Goal: Task Accomplishment & Management: Use online tool/utility

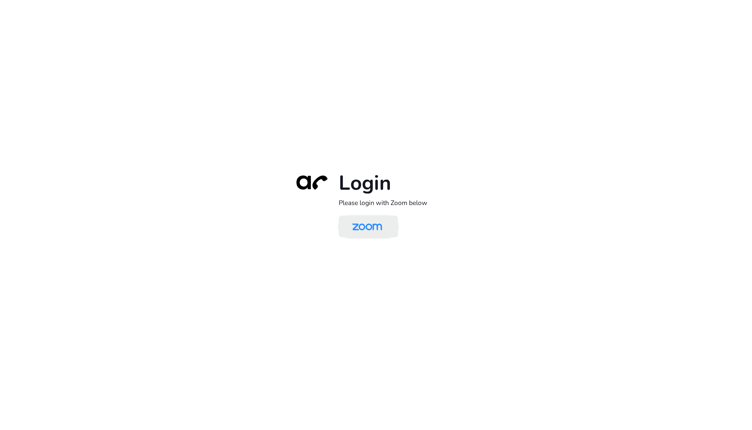
click at [364, 234] on img at bounding box center [366, 227] width 43 height 20
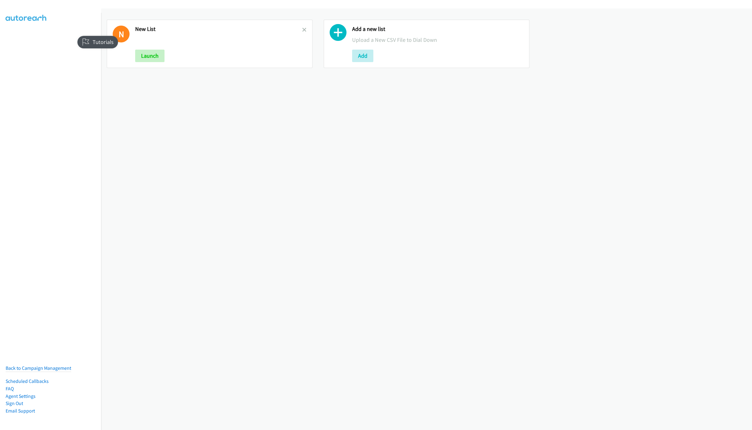
click at [295, 26] on h2 "New List" at bounding box center [218, 29] width 167 height 7
click at [302, 28] on icon at bounding box center [304, 30] width 4 height 4
click at [156, 56] on button "Add" at bounding box center [145, 56] width 21 height 12
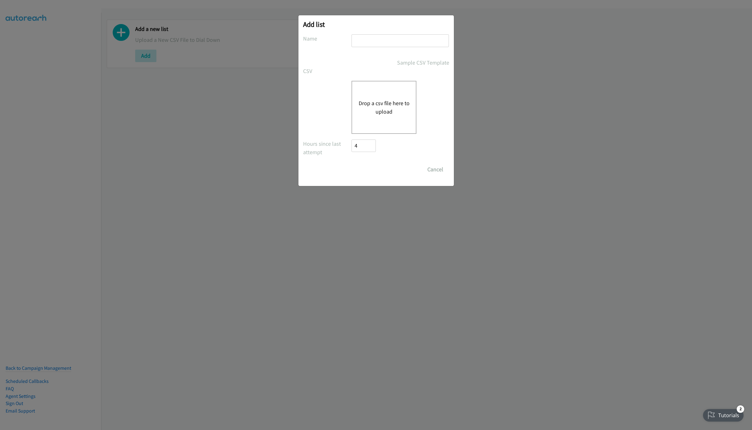
click at [385, 30] on div "Add list No phone fields were returned for that Report or List View Please uplo…" at bounding box center [375, 100] width 155 height 171
click at [383, 40] on input "text" at bounding box center [399, 40] width 97 height 13
type input "LIST"
click at [364, 108] on button "Drop a csv file here to upload" at bounding box center [383, 107] width 51 height 17
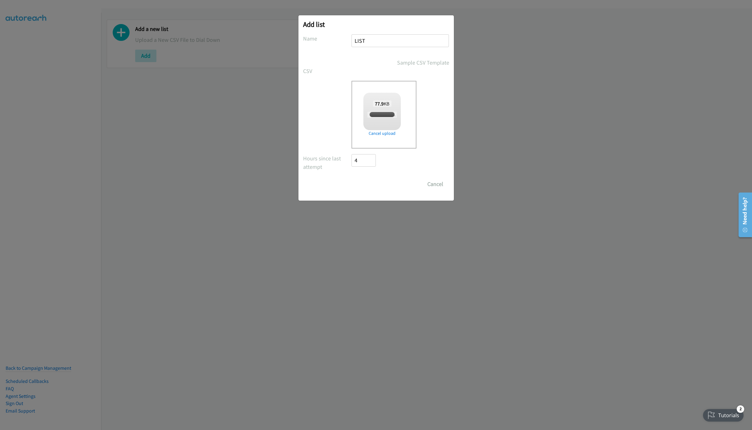
checkbox input "true"
click at [363, 187] on input "Save List" at bounding box center [368, 184] width 33 height 12
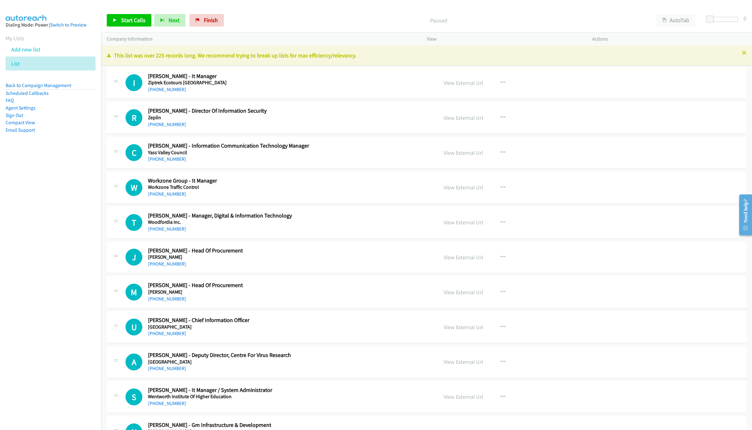
click at [387, 18] on p "Paused" at bounding box center [438, 20] width 413 height 8
click at [738, 56] on p "This list was over 225 records long. We recommend trying to break up lists for …" at bounding box center [426, 55] width 639 height 8
click at [734, 54] on p "This list was over 225 records long. We recommend trying to break up lists for …" at bounding box center [426, 55] width 639 height 8
click at [160, 89] on link "[PHONE_NUMBER]" at bounding box center [167, 89] width 38 height 6
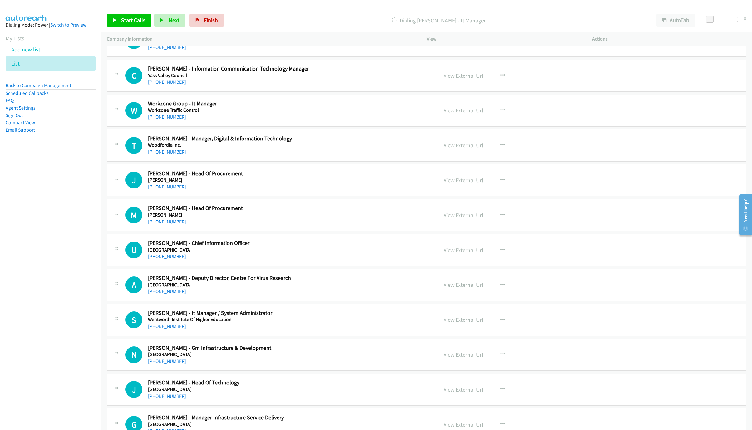
scroll to position [94, 0]
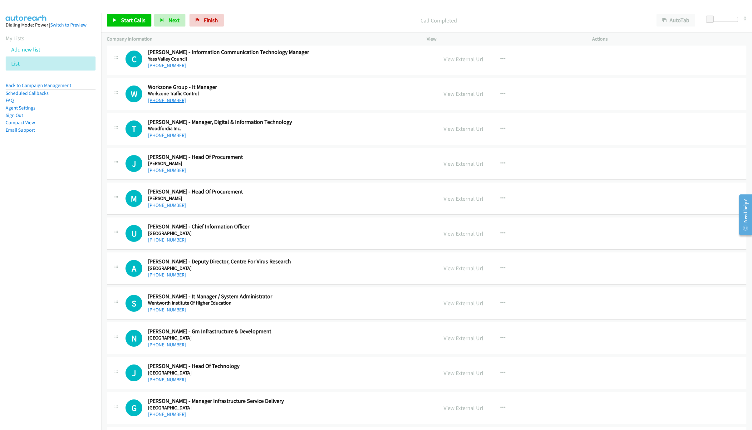
click at [166, 98] on link "[PHONE_NUMBER]" at bounding box center [167, 100] width 38 height 6
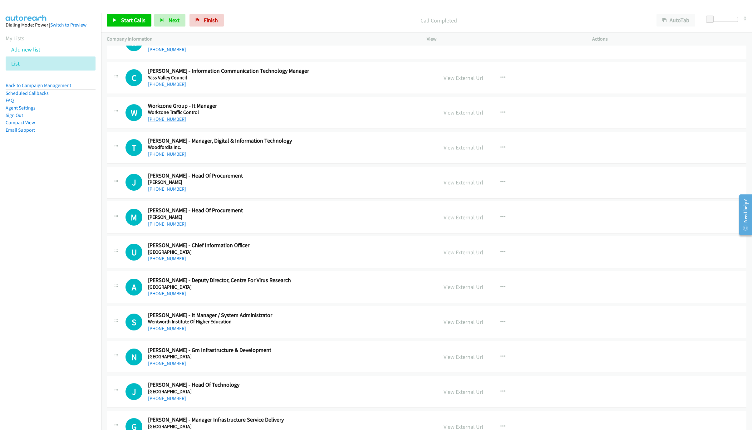
scroll to position [0, 0]
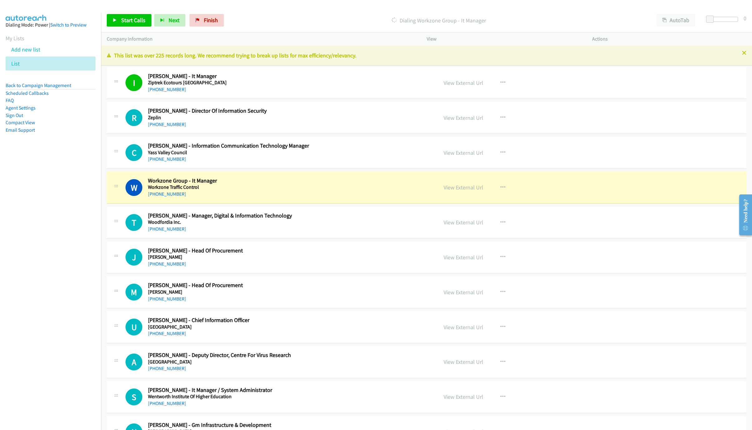
drag, startPoint x: 340, startPoint y: 192, endPoint x: 347, endPoint y: 193, distance: 7.5
click at [340, 192] on div "[PHONE_NUMBER]" at bounding box center [259, 193] width 223 height 7
click at [461, 189] on link "View External Url" at bounding box center [463, 187] width 40 height 7
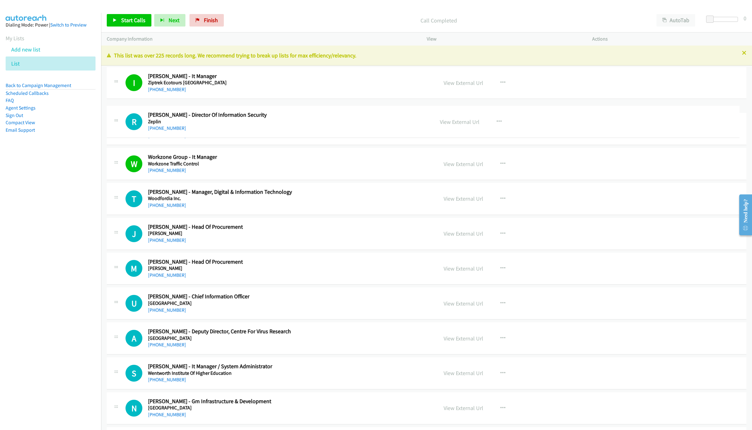
drag, startPoint x: 152, startPoint y: 126, endPoint x: 293, endPoint y: 129, distance: 141.4
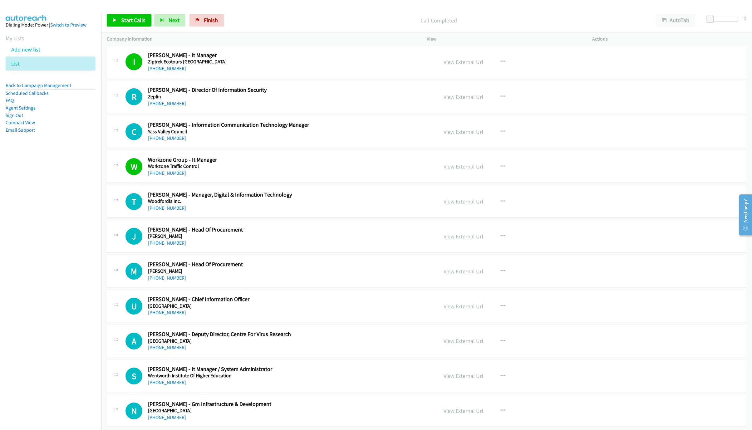
scroll to position [94, 0]
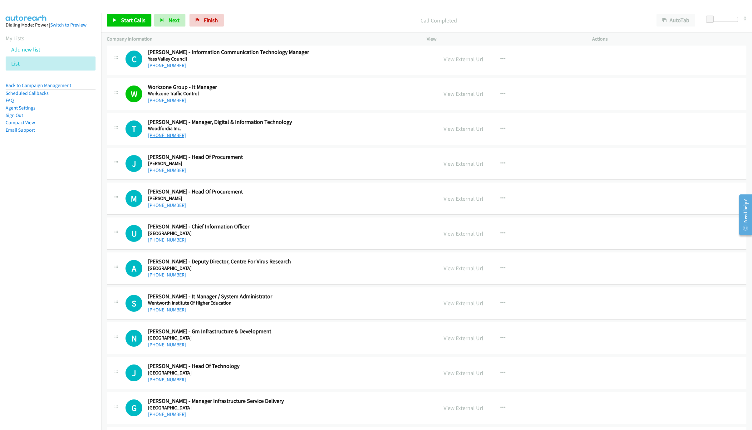
click at [157, 136] on link "[PHONE_NUMBER]" at bounding box center [167, 135] width 38 height 6
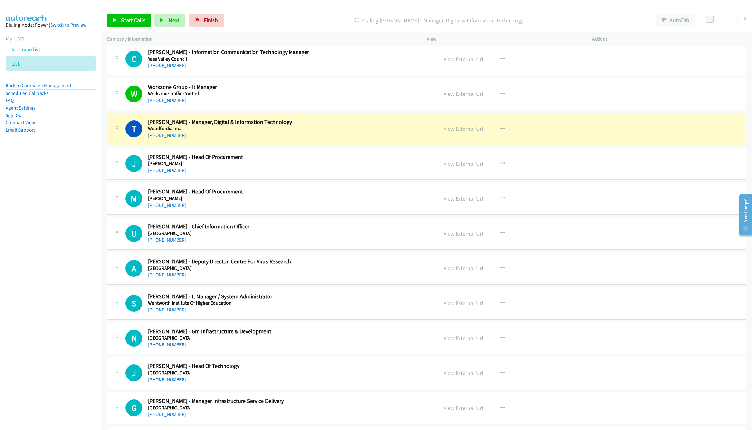
click at [397, 134] on div "T Callback Scheduled Tony Kynn - Manager, Digital & Information Technology Wood…" at bounding box center [278, 129] width 307 height 21
click at [467, 130] on link "View External Url" at bounding box center [463, 128] width 40 height 7
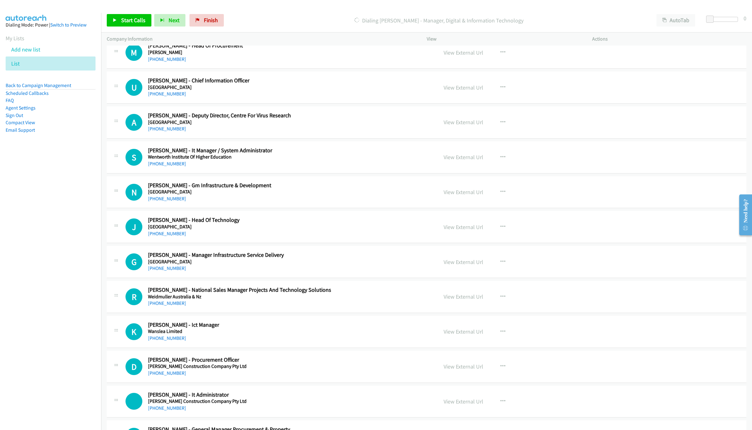
scroll to position [234, 0]
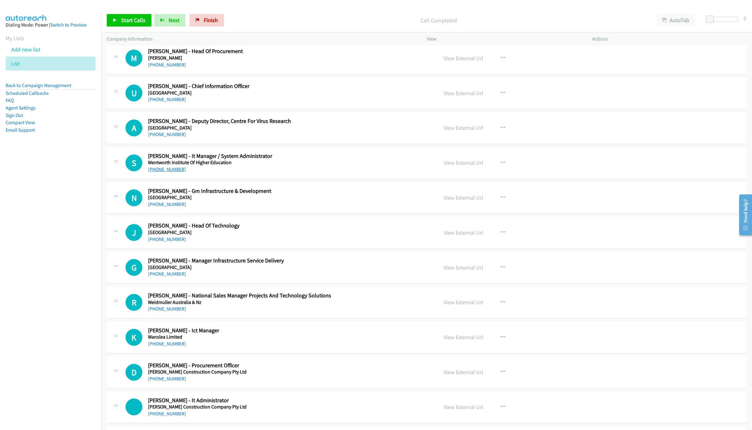
click at [178, 168] on link "[PHONE_NUMBER]" at bounding box center [167, 169] width 38 height 6
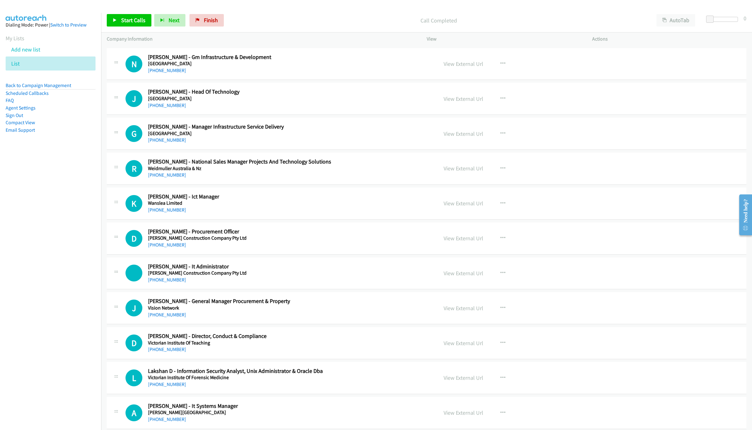
scroll to position [374, 0]
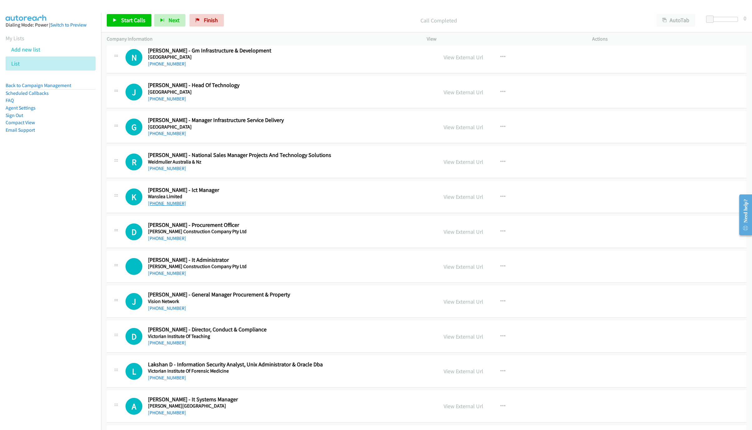
click at [168, 205] on link "[PHONE_NUMBER]" at bounding box center [167, 203] width 38 height 6
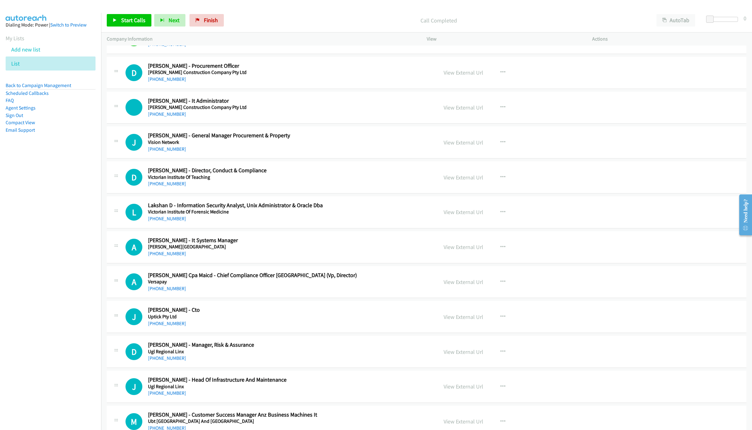
scroll to position [562, 0]
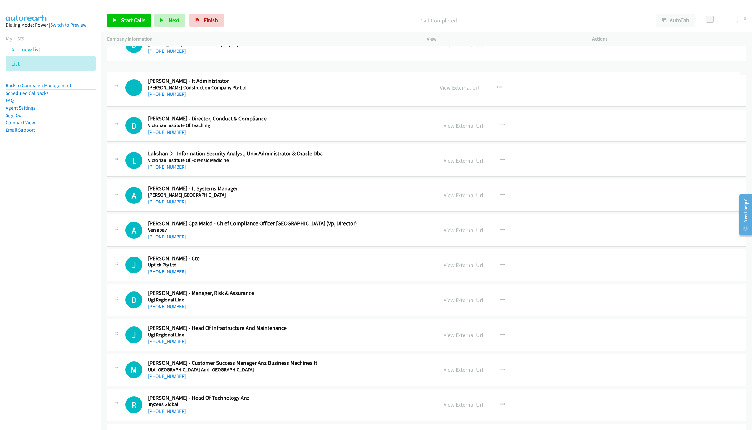
drag, startPoint x: 172, startPoint y: 74, endPoint x: 204, endPoint y: 77, distance: 32.3
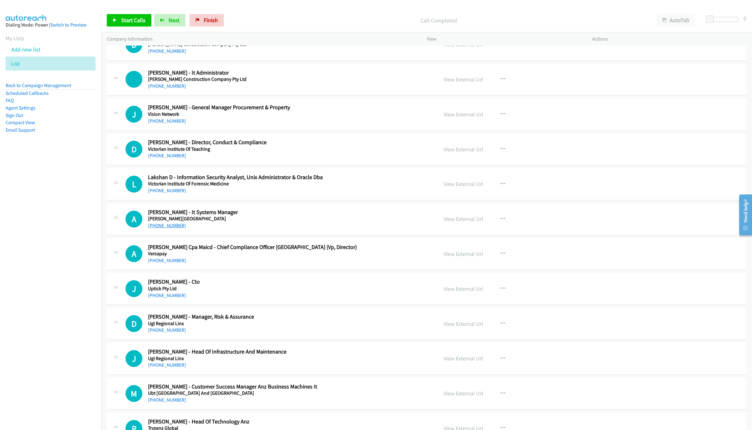
click at [166, 228] on link "[PHONE_NUMBER]" at bounding box center [167, 225] width 38 height 6
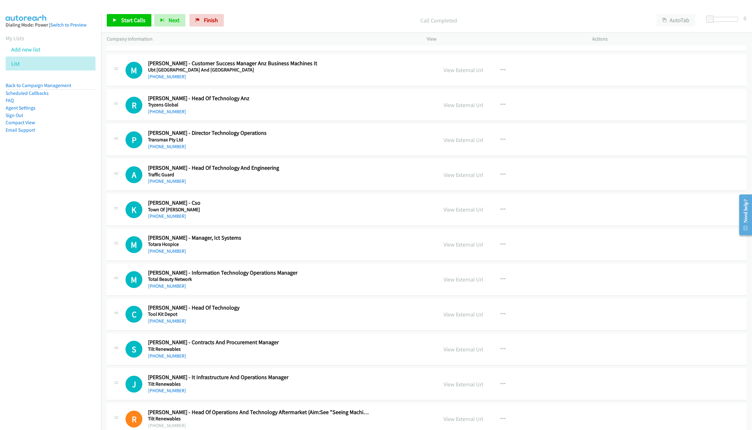
scroll to position [889, 0]
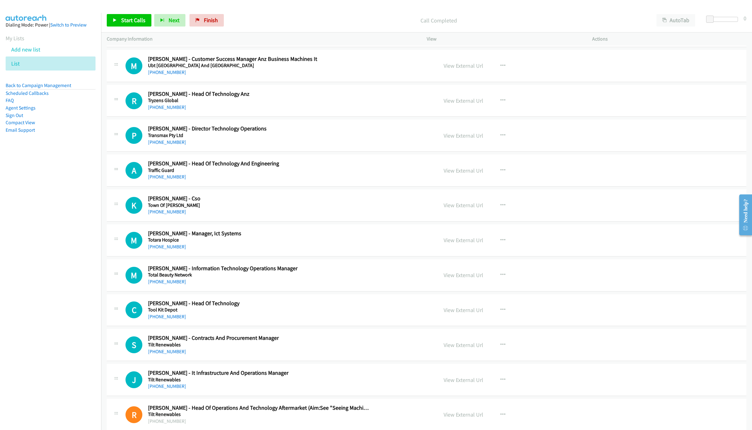
drag, startPoint x: 170, startPoint y: 251, endPoint x: 748, endPoint y: 418, distance: 601.8
click at [170, 250] on link "[PHONE_NUMBER]" at bounding box center [167, 247] width 38 height 6
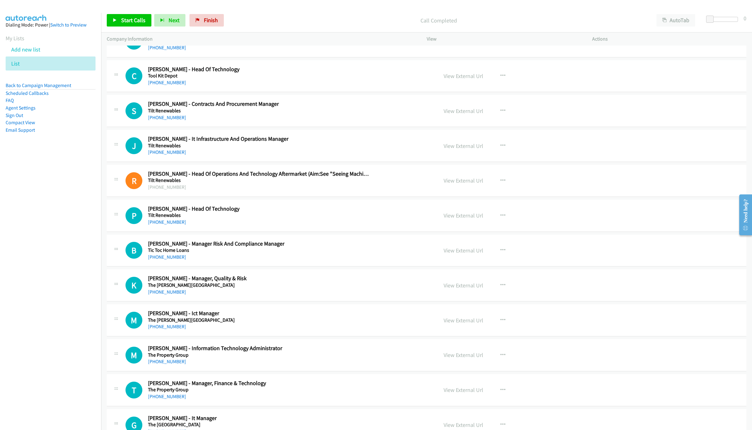
scroll to position [1077, 0]
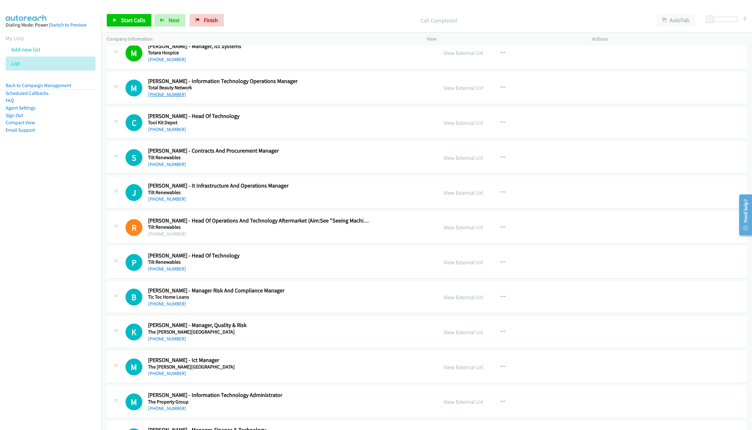
click at [169, 97] on link "[PHONE_NUMBER]" at bounding box center [167, 94] width 38 height 6
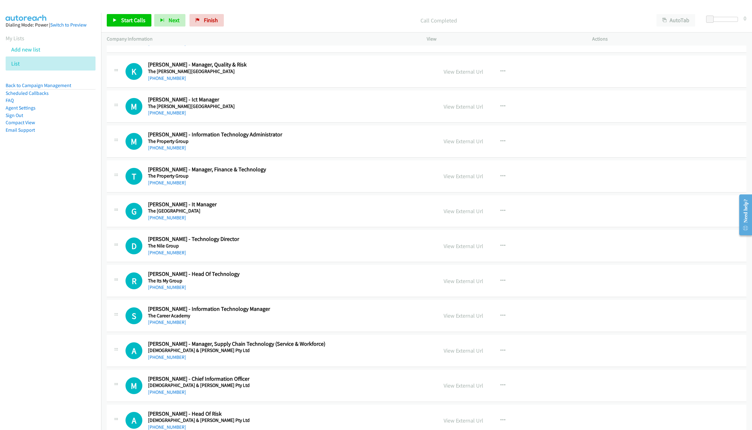
scroll to position [1357, 0]
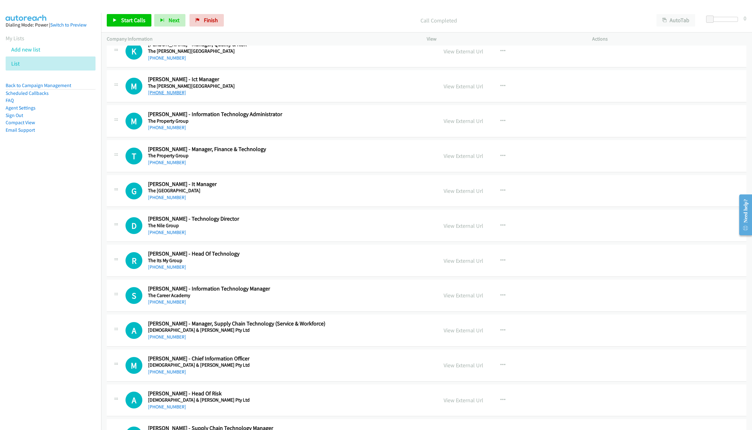
click at [163, 95] on link "[PHONE_NUMBER]" at bounding box center [167, 93] width 38 height 6
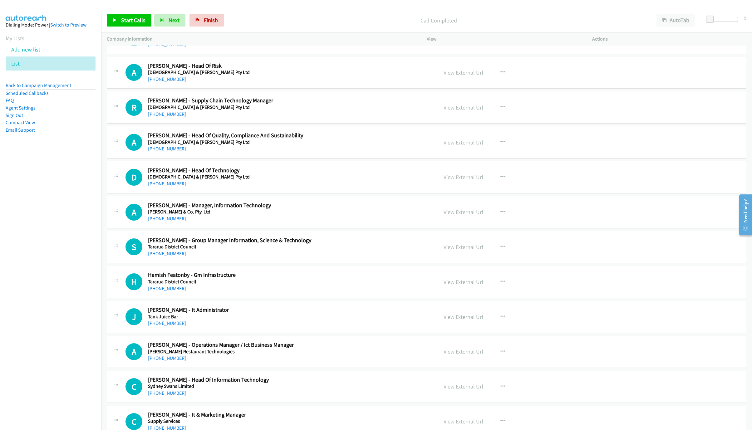
scroll to position [1732, 0]
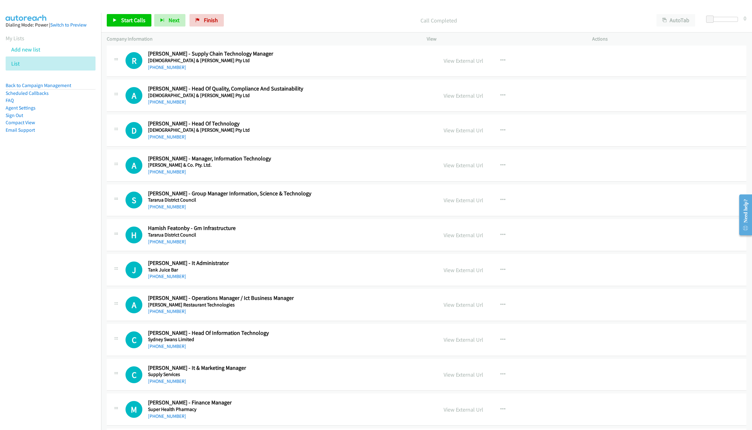
drag, startPoint x: 160, startPoint y: 180, endPoint x: 506, endPoint y: 275, distance: 358.3
click at [160, 175] on link "[PHONE_NUMBER]" at bounding box center [167, 172] width 38 height 6
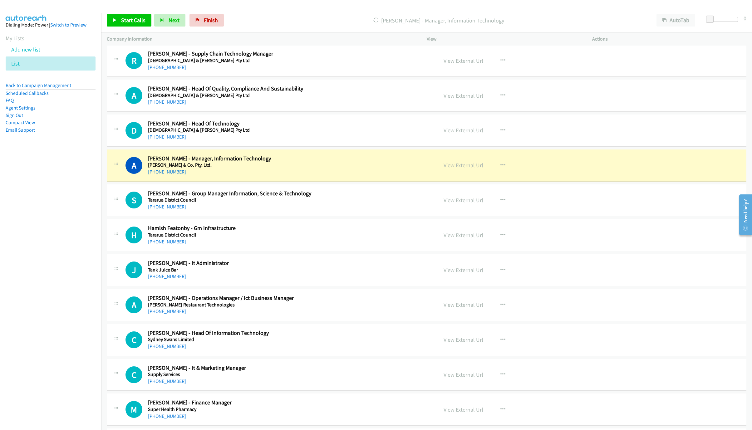
click at [377, 176] on div "A Callback Scheduled Andre Miranda - Manager, Information Technology Taylor Fer…" at bounding box center [278, 165] width 307 height 21
click at [464, 169] on link "View External Url" at bounding box center [463, 165] width 40 height 7
click at [452, 169] on link "View External Url" at bounding box center [463, 165] width 40 height 7
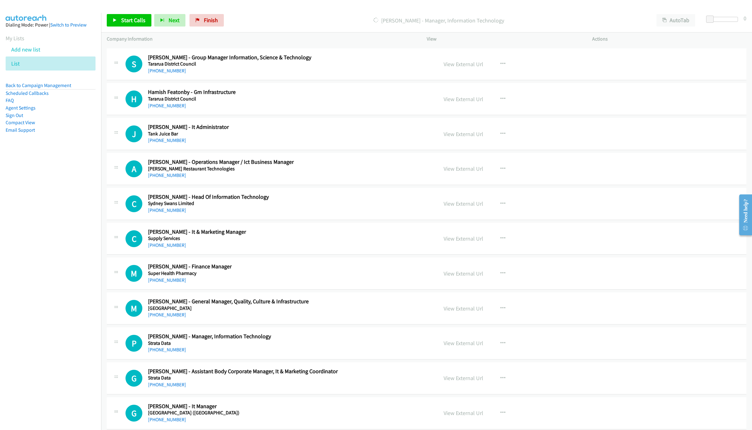
scroll to position [1872, 0]
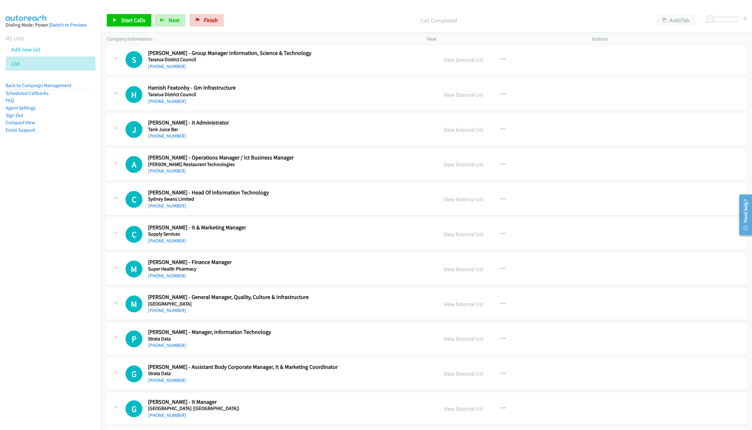
drag, startPoint x: 165, startPoint y: 145, endPoint x: 591, endPoint y: 378, distance: 485.4
click at [165, 139] on link "[PHONE_NUMBER]" at bounding box center [167, 136] width 38 height 6
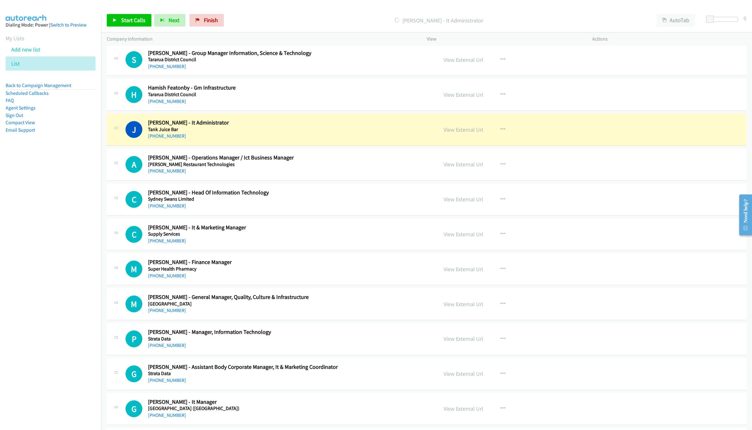
drag, startPoint x: 352, startPoint y: 129, endPoint x: 437, endPoint y: 134, distance: 85.0
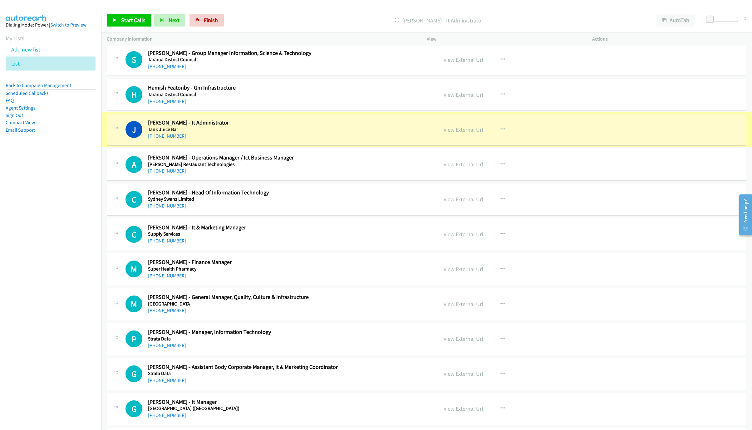
click at [443, 133] on link "View External Url" at bounding box center [463, 129] width 40 height 7
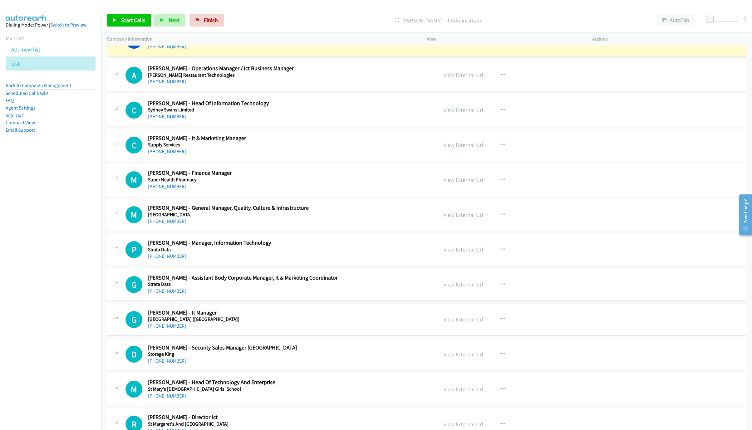
scroll to position [1966, 0]
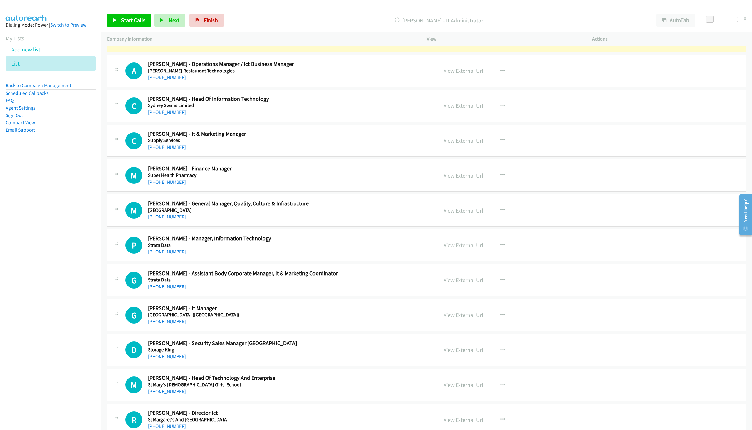
click at [384, 148] on div "C Callback Scheduled Clinton Prentice - It & Marketing Manager Supply Services …" at bounding box center [278, 140] width 307 height 21
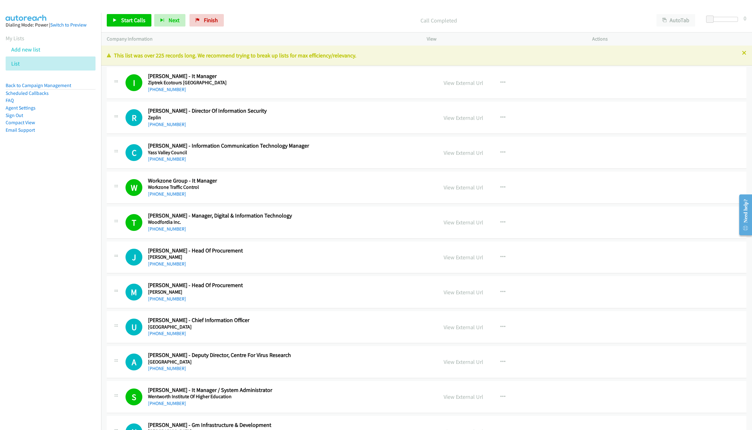
click at [249, 145] on h2 "[PERSON_NAME] - Information Communication Technology Manager" at bounding box center [259, 145] width 223 height 7
click at [159, 160] on link "[PHONE_NUMBER]" at bounding box center [167, 159] width 38 height 6
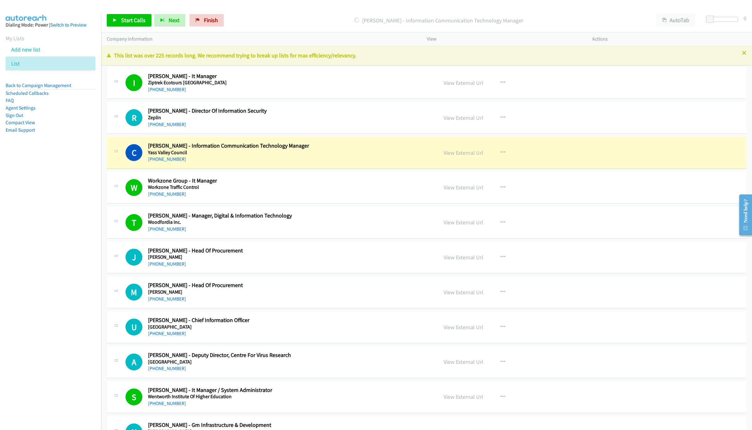
click at [352, 148] on h2 "[PERSON_NAME] - Information Communication Technology Manager" at bounding box center [259, 145] width 223 height 7
click at [465, 150] on link "View External Url" at bounding box center [463, 152] width 40 height 7
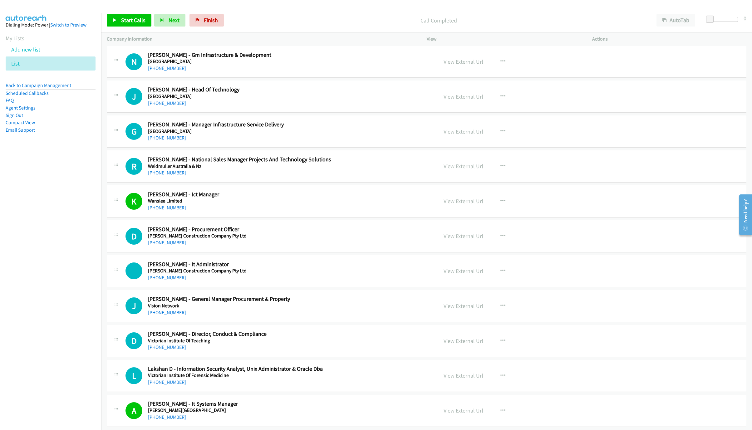
scroll to position [515, 0]
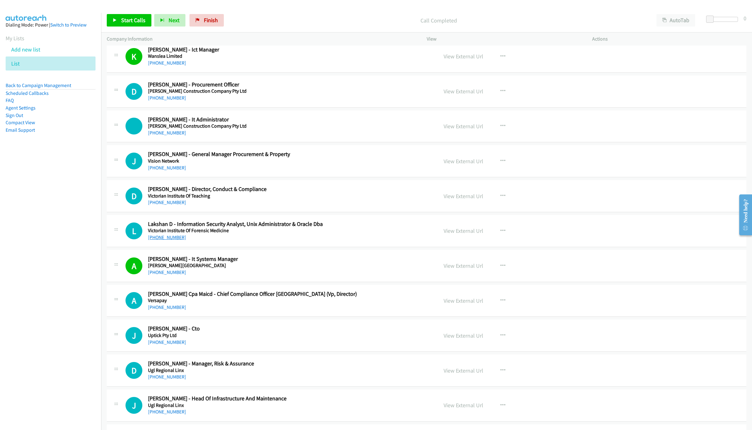
click at [166, 240] on link "[PHONE_NUMBER]" at bounding box center [167, 237] width 38 height 6
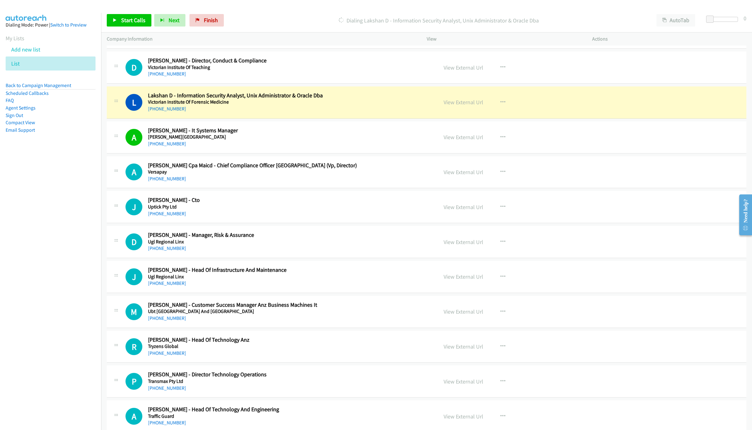
scroll to position [655, 0]
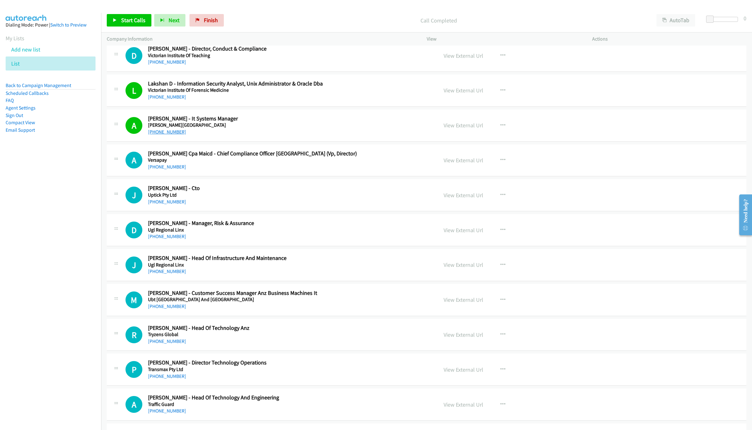
click at [168, 135] on link "[PHONE_NUMBER]" at bounding box center [167, 132] width 38 height 6
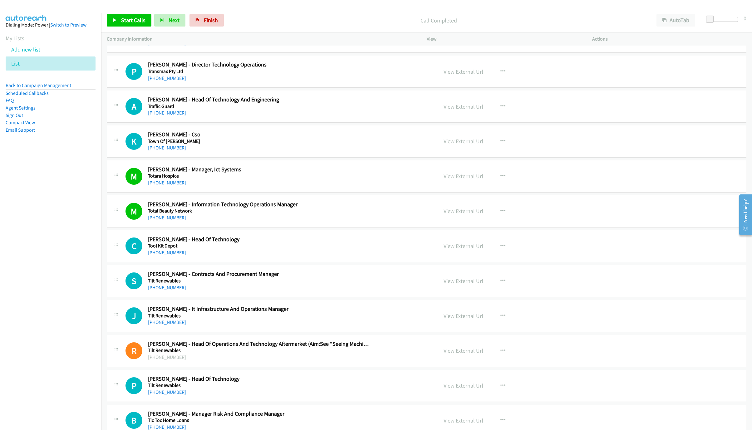
scroll to position [983, 0]
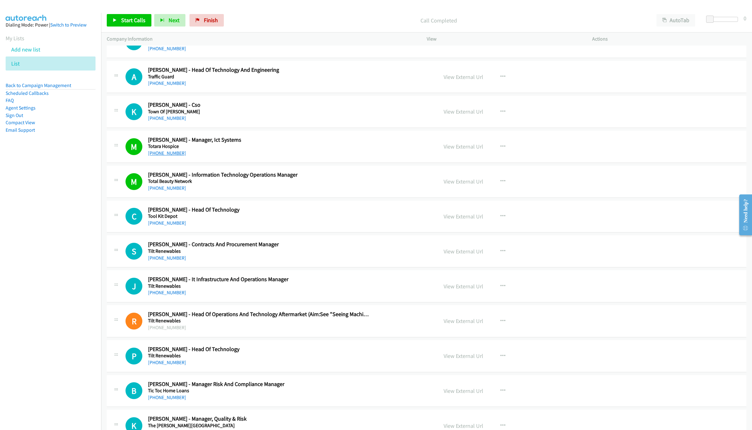
click at [159, 155] on link "[PHONE_NUMBER]" at bounding box center [167, 153] width 38 height 6
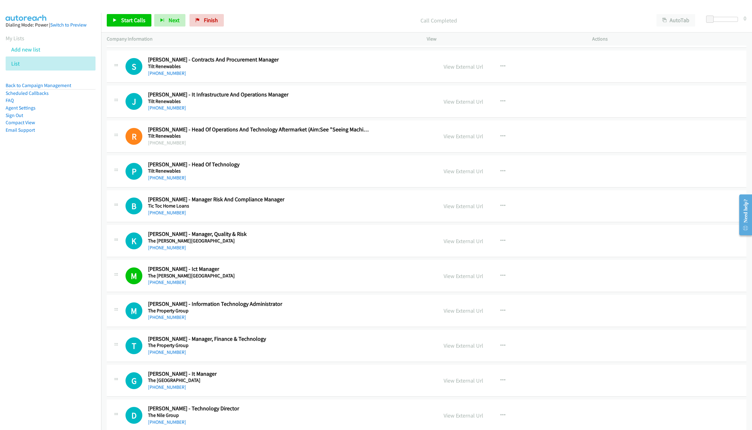
scroll to position [1170, 0]
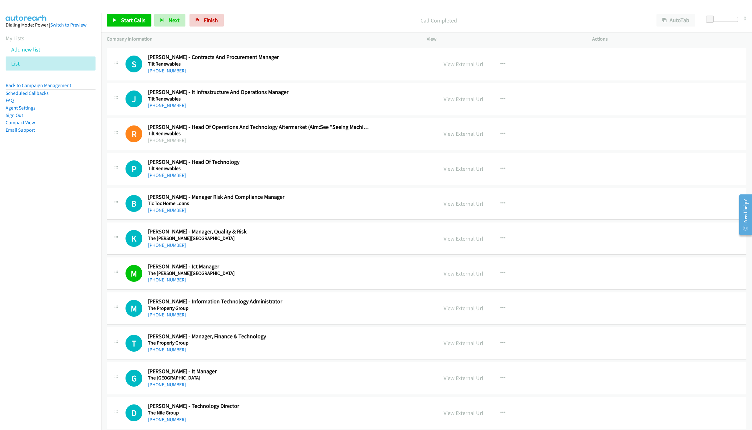
click at [165, 283] on link "[PHONE_NUMBER]" at bounding box center [167, 280] width 38 height 6
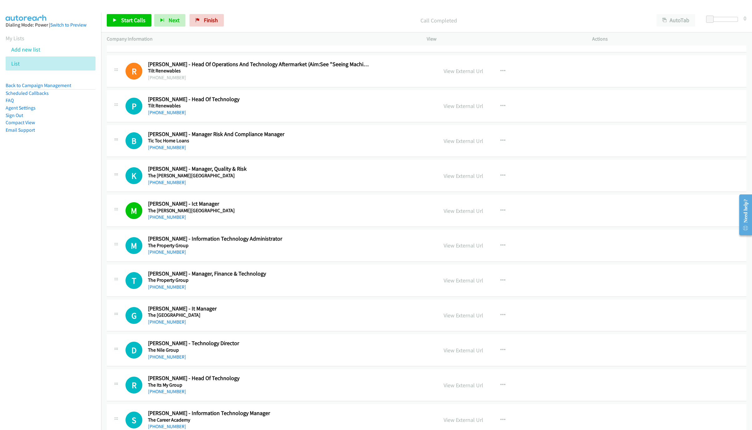
scroll to position [1264, 0]
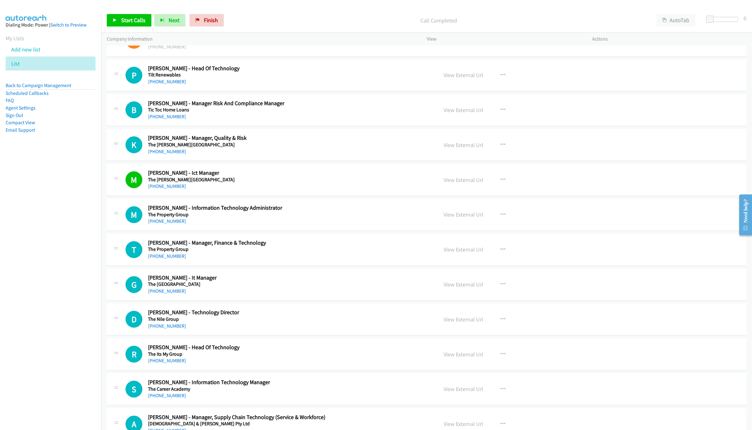
click at [261, 183] on h5 "The [PERSON_NAME][GEOGRAPHIC_DATA]" at bounding box center [259, 180] width 223 height 6
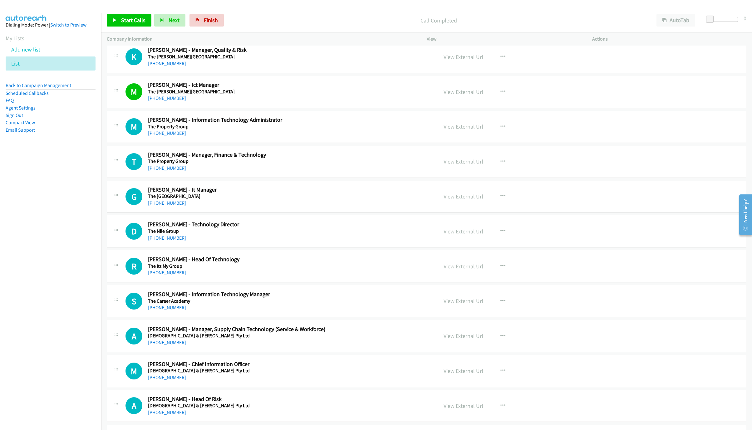
scroll to position [1357, 0]
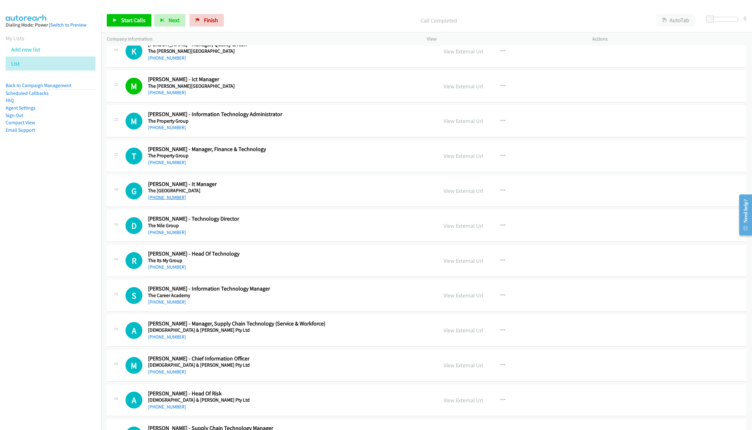
click at [161, 200] on link "[PHONE_NUMBER]" at bounding box center [167, 197] width 38 height 6
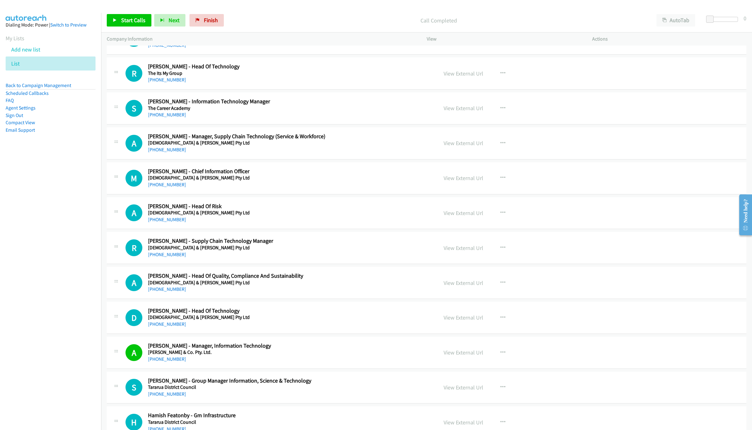
scroll to position [1591, 0]
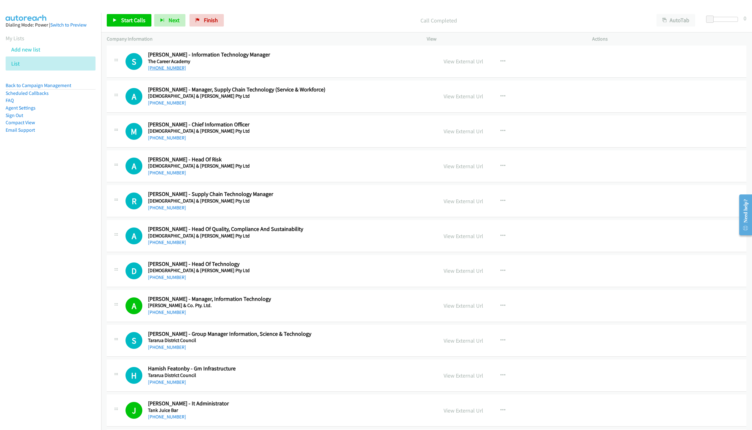
click at [177, 71] on link "[PHONE_NUMBER]" at bounding box center [167, 68] width 38 height 6
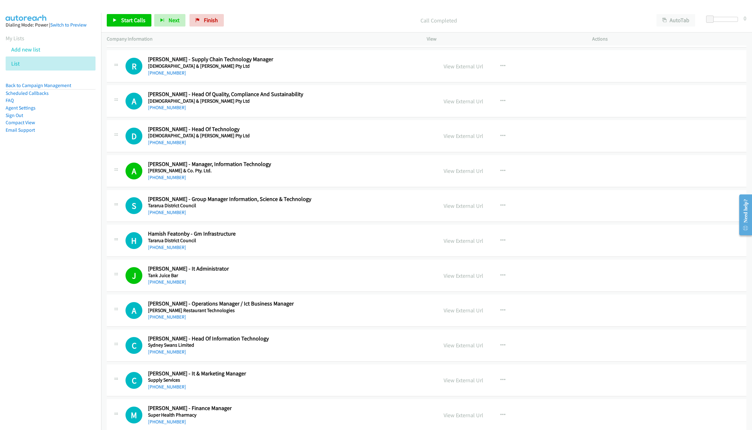
scroll to position [1732, 0]
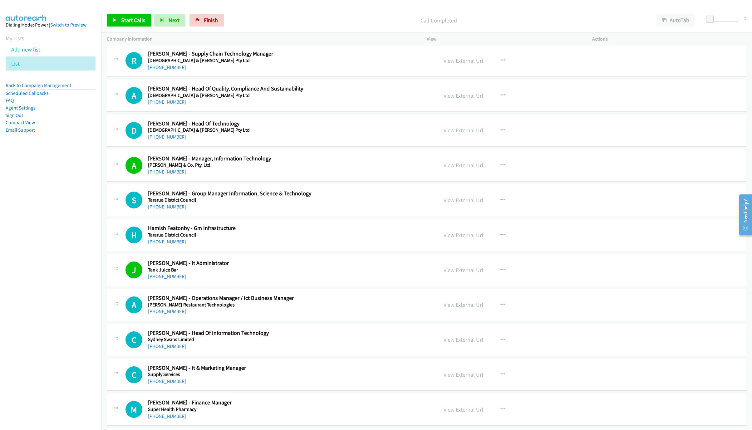
drag, startPoint x: 165, startPoint y: 179, endPoint x: 328, endPoint y: 213, distance: 166.3
click at [165, 175] on link "[PHONE_NUMBER]" at bounding box center [167, 172] width 38 height 6
click at [263, 176] on div "[PHONE_NUMBER]" at bounding box center [259, 171] width 223 height 7
click at [309, 176] on div "[PHONE_NUMBER]" at bounding box center [259, 171] width 223 height 7
click at [500, 272] on icon "button" at bounding box center [502, 269] width 5 height 5
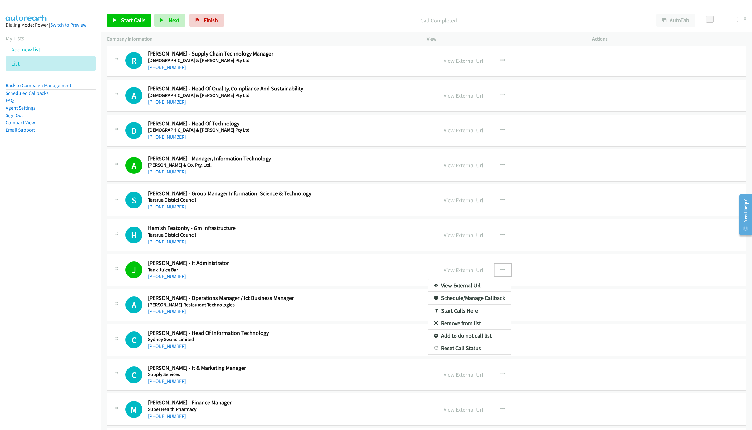
click at [454, 317] on link "Start Calls Here" at bounding box center [469, 311] width 83 height 12
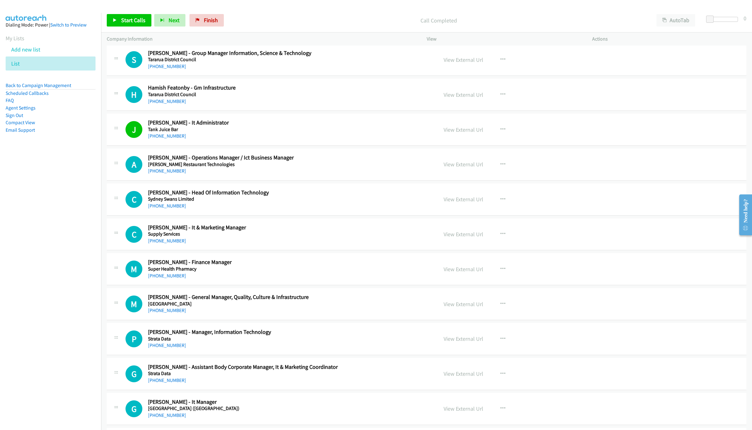
scroll to position [1825, 0]
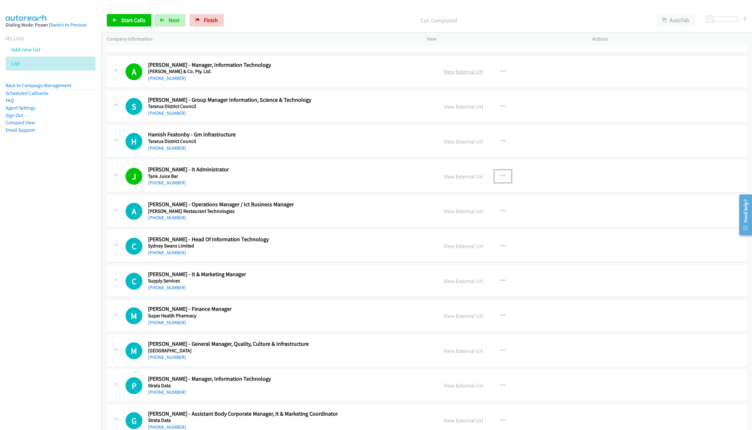
click at [462, 75] on link "View External Url" at bounding box center [463, 71] width 40 height 7
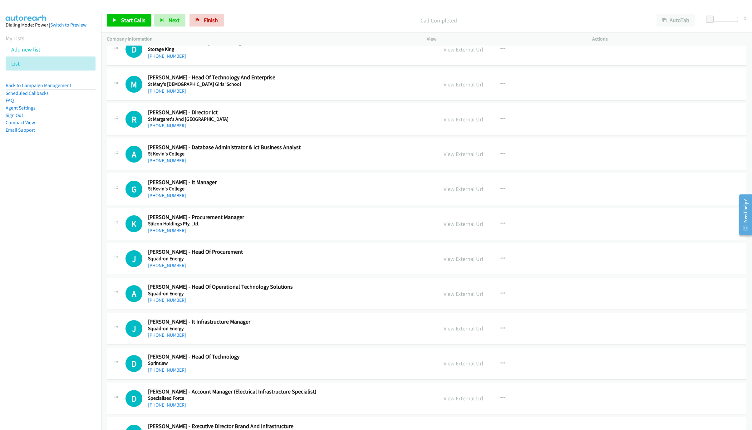
scroll to position [2574, 0]
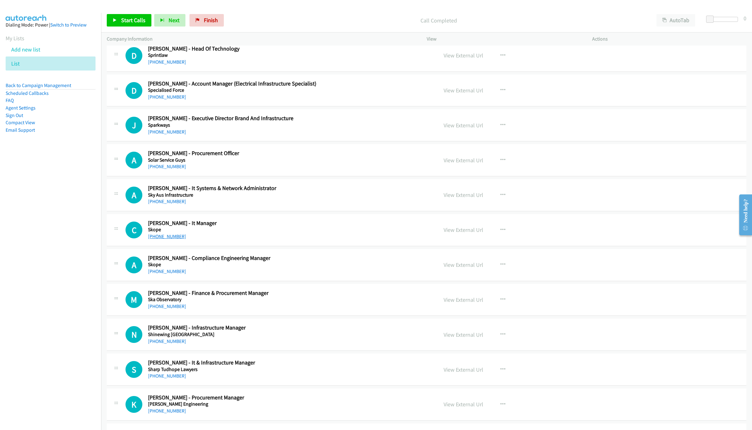
click at [159, 239] on link "[PHONE_NUMBER]" at bounding box center [167, 236] width 38 height 6
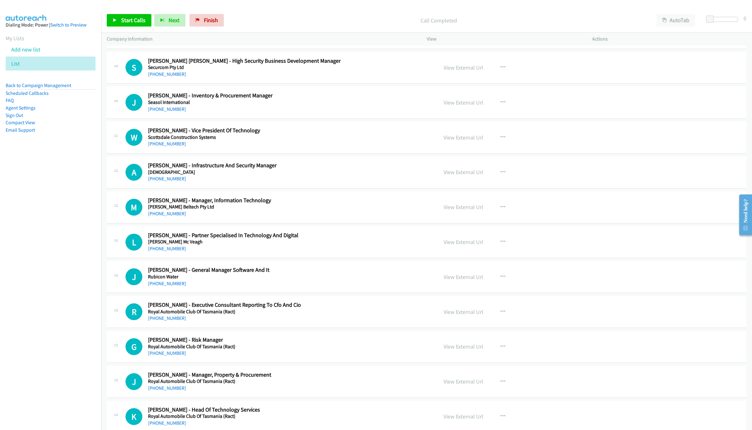
scroll to position [2996, 0]
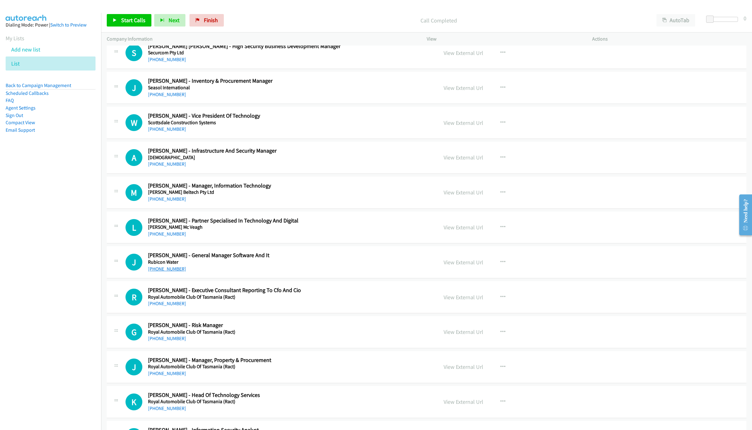
click at [155, 272] on link "[PHONE_NUMBER]" at bounding box center [167, 269] width 38 height 6
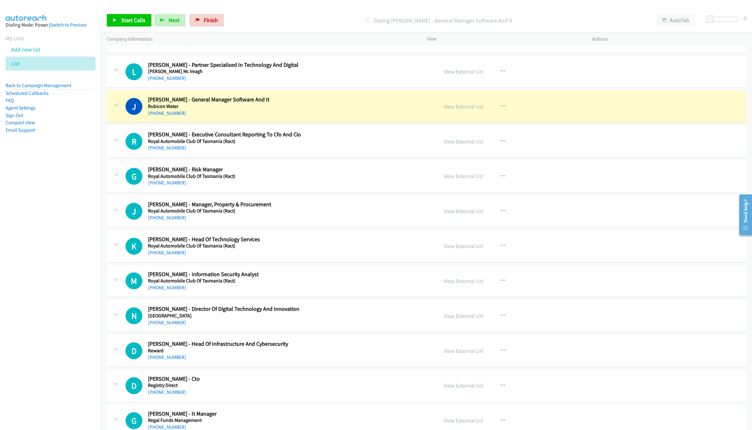
scroll to position [3183, 0]
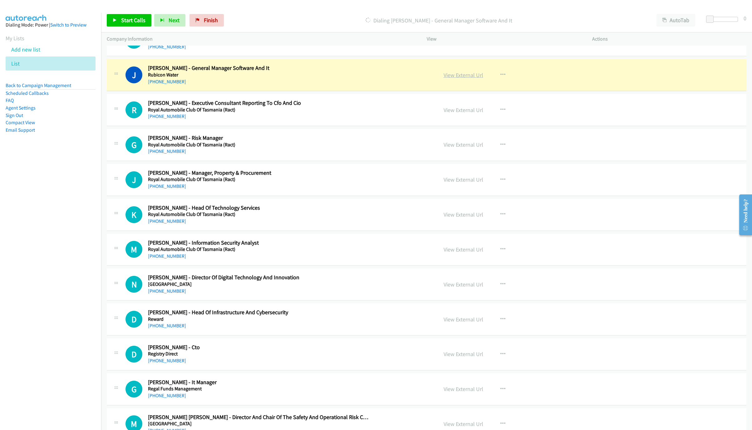
click at [471, 79] on link "View External Url" at bounding box center [463, 74] width 40 height 7
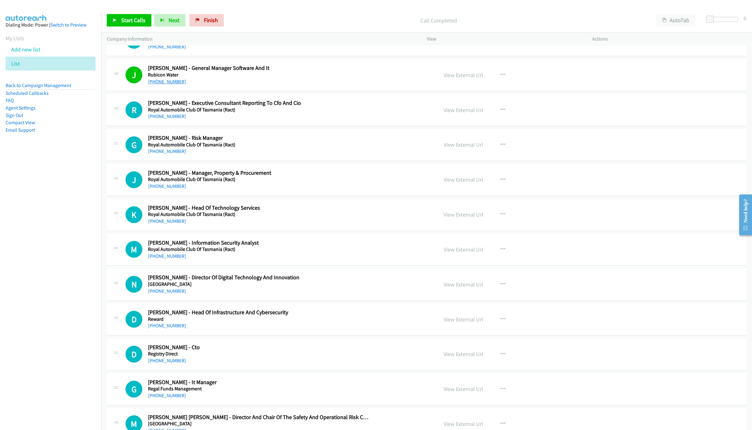
click at [170, 85] on link "[PHONE_NUMBER]" at bounding box center [167, 82] width 38 height 6
click at [460, 79] on link "View External Url" at bounding box center [463, 74] width 40 height 7
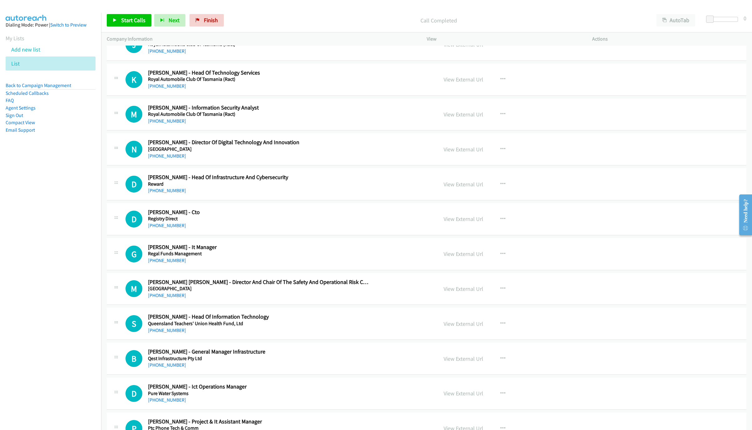
scroll to position [3323, 0]
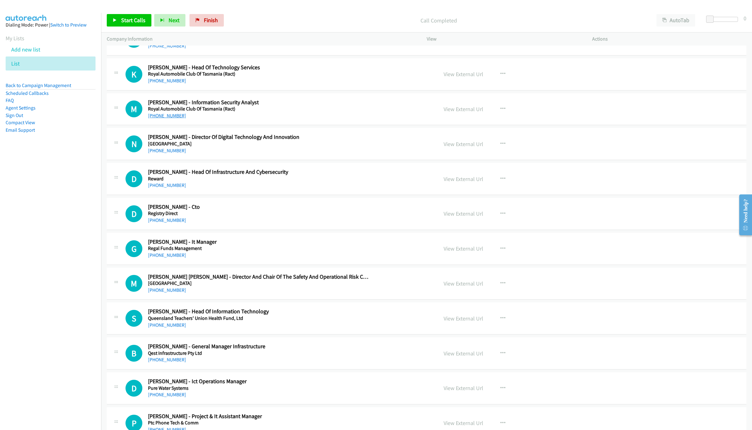
click at [170, 119] on link "[PHONE_NUMBER]" at bounding box center [167, 116] width 38 height 6
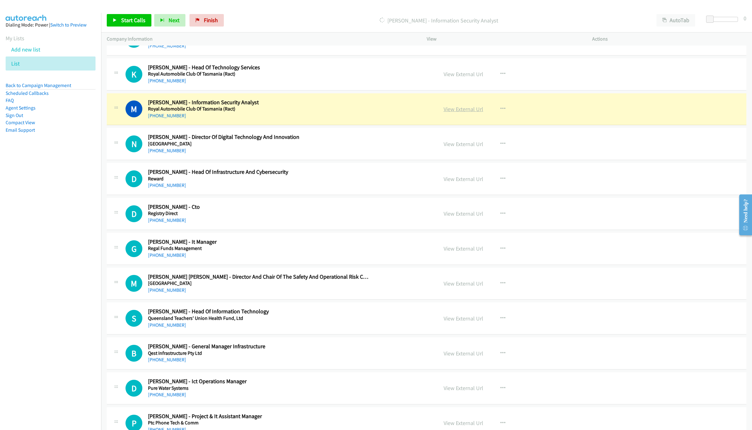
click at [456, 113] on link "View External Url" at bounding box center [463, 108] width 40 height 7
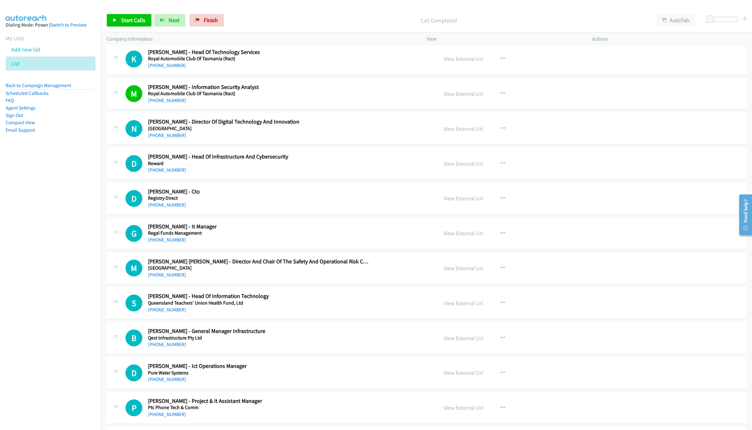
scroll to position [3370, 0]
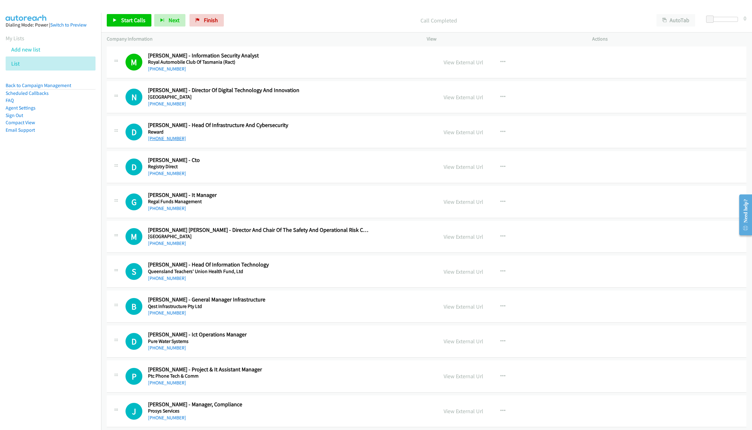
click at [157, 141] on link "[PHONE_NUMBER]" at bounding box center [167, 138] width 38 height 6
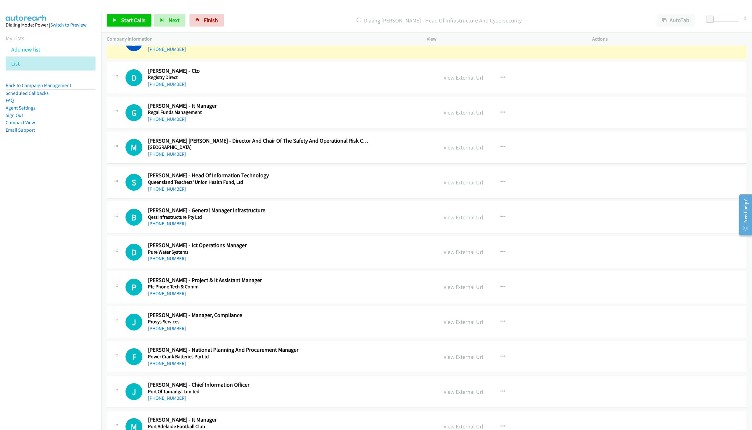
scroll to position [3464, 0]
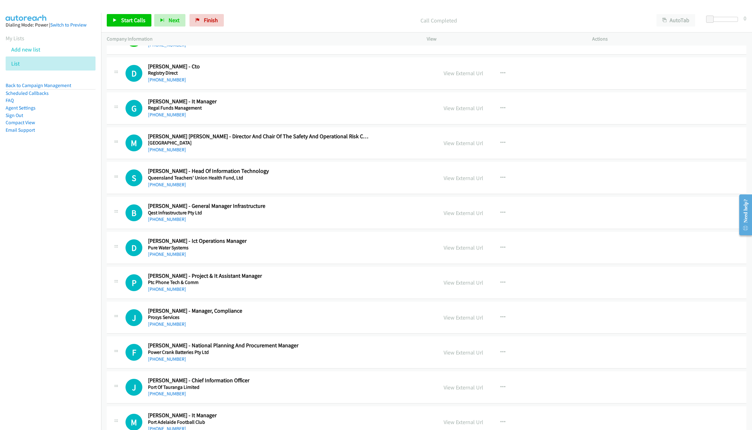
drag, startPoint x: 162, startPoint y: 129, endPoint x: 745, endPoint y: 385, distance: 636.5
click at [162, 118] on link "[PHONE_NUMBER]" at bounding box center [167, 115] width 38 height 6
drag, startPoint x: 165, startPoint y: 132, endPoint x: 614, endPoint y: 262, distance: 468.2
click at [165, 118] on link "[PHONE_NUMBER]" at bounding box center [167, 115] width 38 height 6
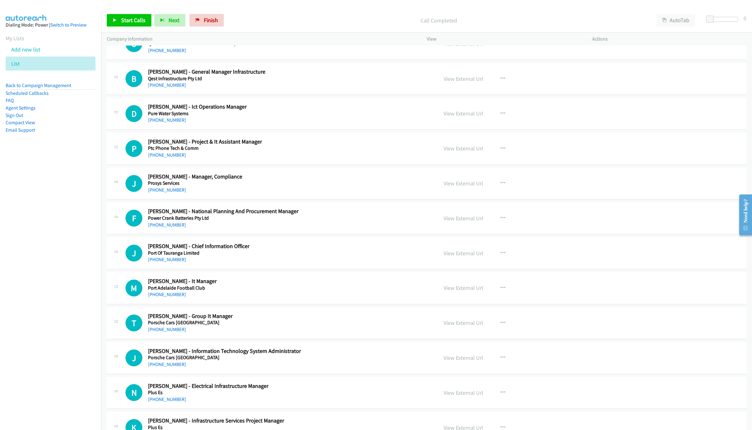
scroll to position [3604, 0]
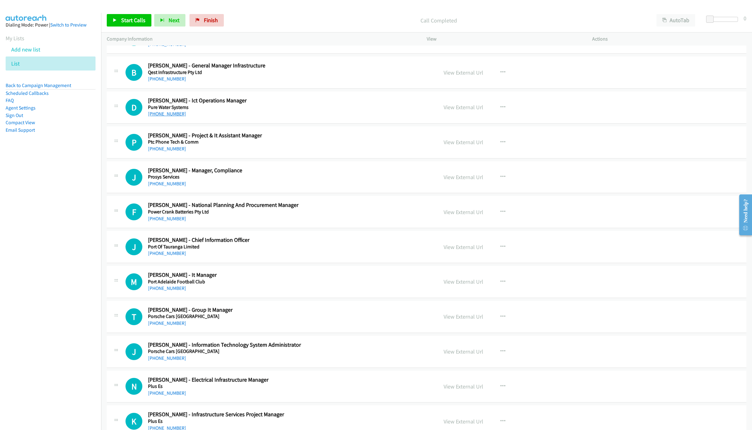
click at [175, 117] on link "[PHONE_NUMBER]" at bounding box center [167, 114] width 38 height 6
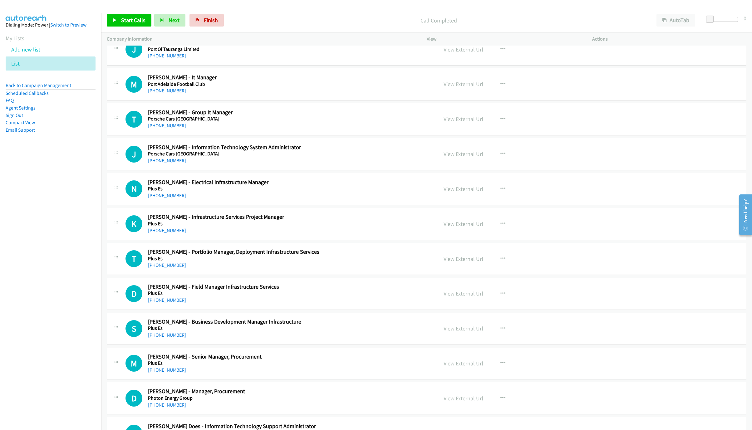
scroll to position [3838, 0]
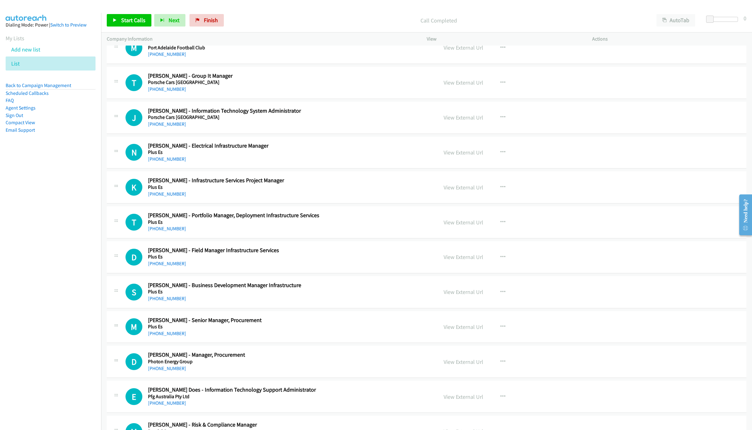
drag, startPoint x: 167, startPoint y: 71, endPoint x: 362, endPoint y: 135, distance: 205.4
click at [167, 57] on link "[PHONE_NUMBER]" at bounding box center [167, 54] width 38 height 6
click at [170, 57] on link "[PHONE_NUMBER]" at bounding box center [167, 54] width 38 height 6
click at [176, 92] on link "[PHONE_NUMBER]" at bounding box center [167, 89] width 38 height 6
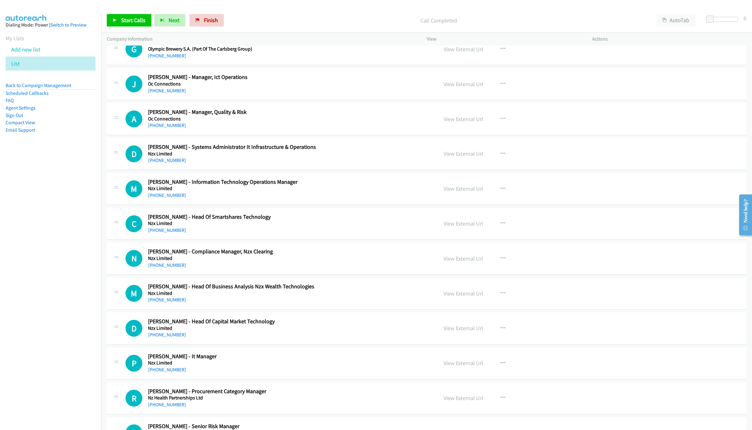
scroll to position [4681, 0]
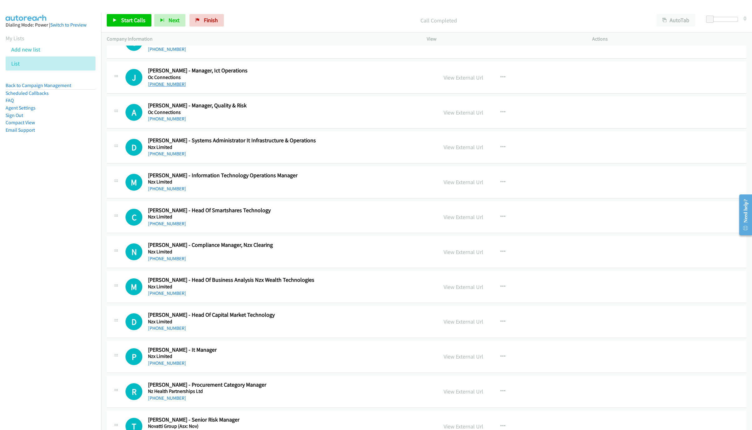
click at [155, 87] on link "[PHONE_NUMBER]" at bounding box center [167, 84] width 38 height 6
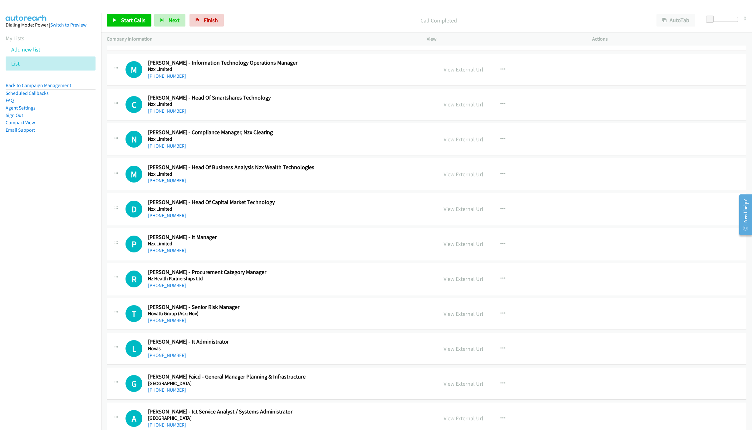
scroll to position [4821, 0]
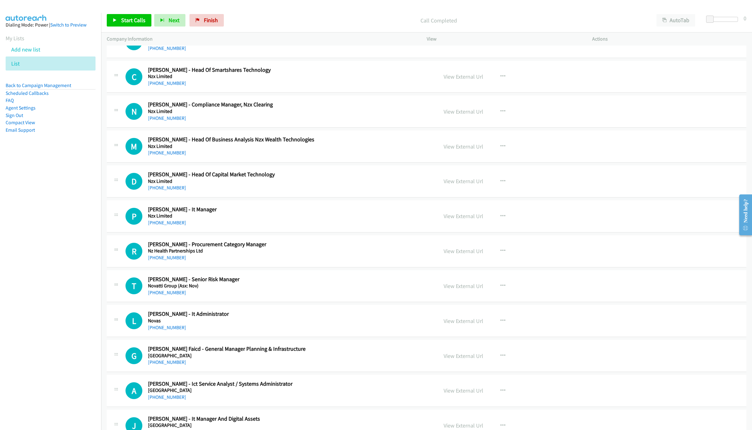
drag, startPoint x: 162, startPoint y: 246, endPoint x: 444, endPoint y: 330, distance: 294.4
click at [160, 226] on link "[PHONE_NUMBER]" at bounding box center [167, 223] width 38 height 6
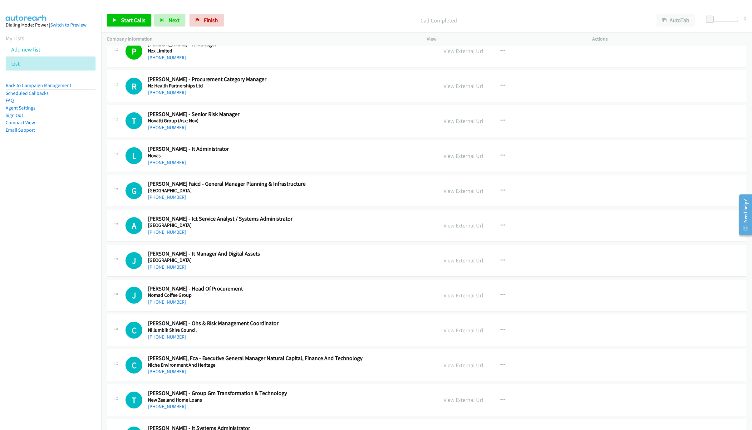
scroll to position [5008, 0]
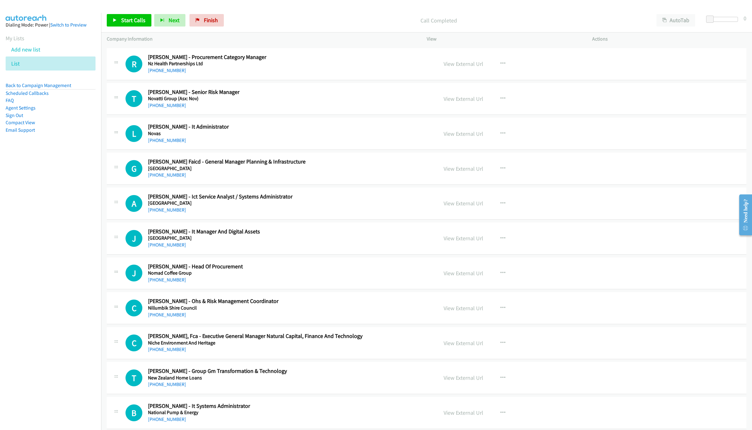
drag, startPoint x: 167, startPoint y: 162, endPoint x: 480, endPoint y: 256, distance: 327.4
click at [167, 143] on link "[PHONE_NUMBER]" at bounding box center [167, 140] width 38 height 6
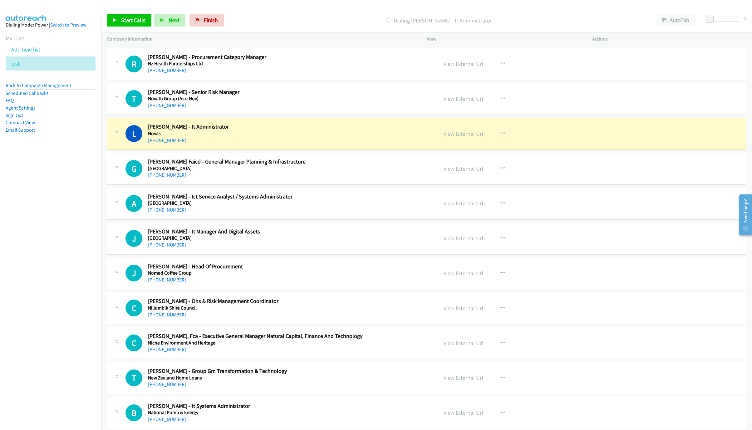
click at [397, 144] on div "L Callback Scheduled Luke Borg - It Administrator Novas Australia/Sydney +61 40…" at bounding box center [278, 133] width 307 height 21
click at [466, 137] on link "View External Url" at bounding box center [463, 133] width 40 height 7
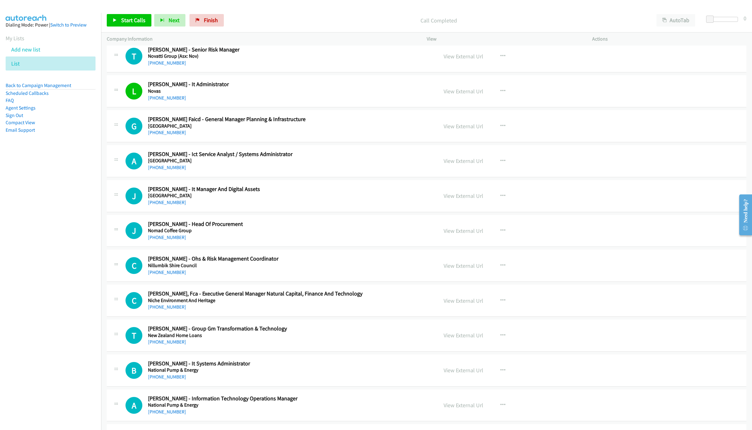
scroll to position [5055, 0]
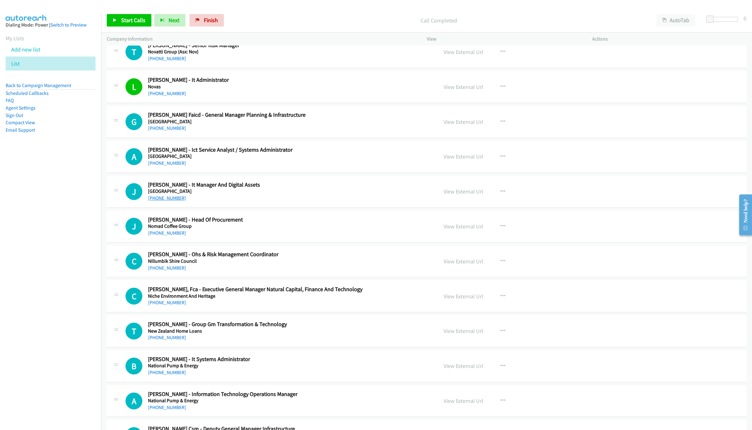
drag, startPoint x: 159, startPoint y: 225, endPoint x: 169, endPoint y: 219, distance: 12.4
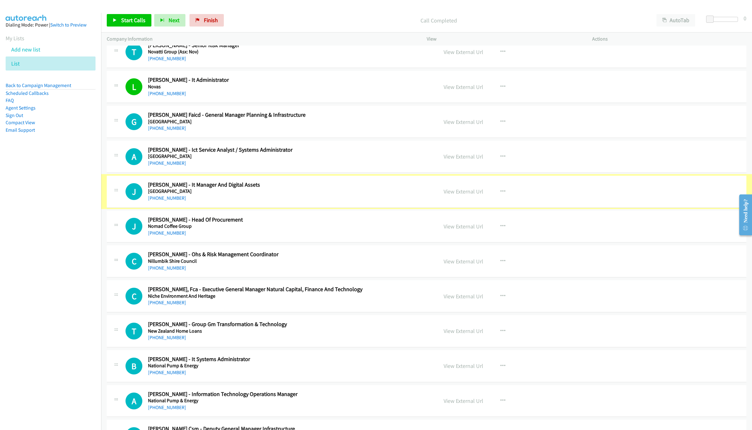
click at [169, 201] on link "[PHONE_NUMBER]" at bounding box center [167, 198] width 38 height 6
click at [165, 201] on link "[PHONE_NUMBER]" at bounding box center [167, 198] width 38 height 6
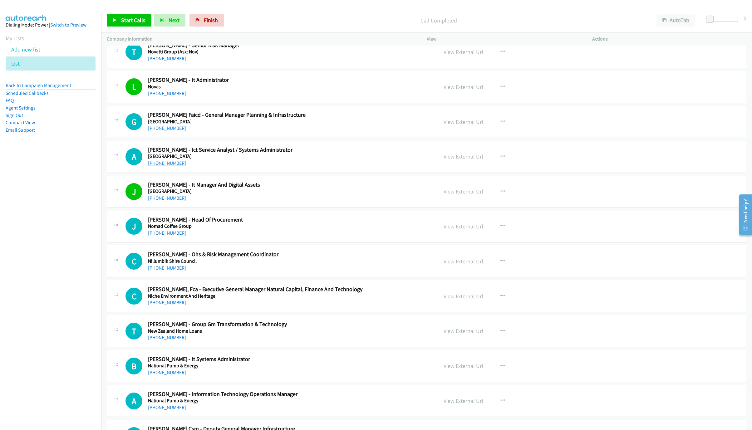
drag, startPoint x: 166, startPoint y: 183, endPoint x: 163, endPoint y: 186, distance: 4.4
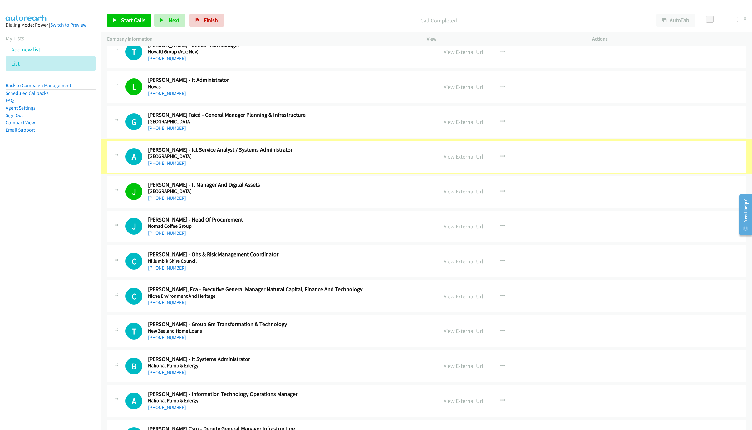
click at [163, 166] on link "[PHONE_NUMBER]" at bounding box center [167, 163] width 38 height 6
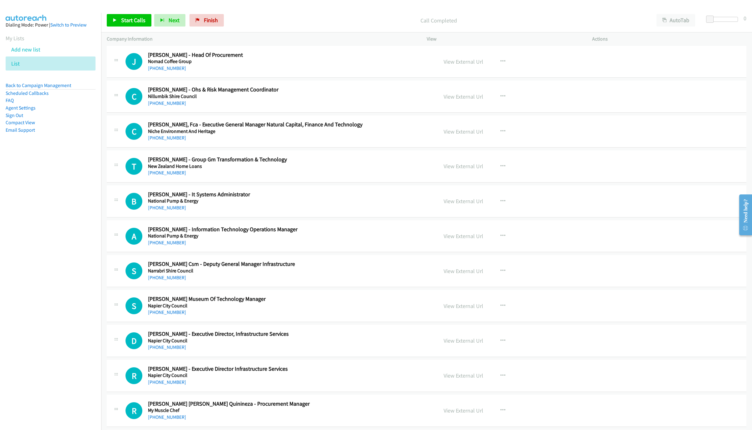
scroll to position [5242, 0]
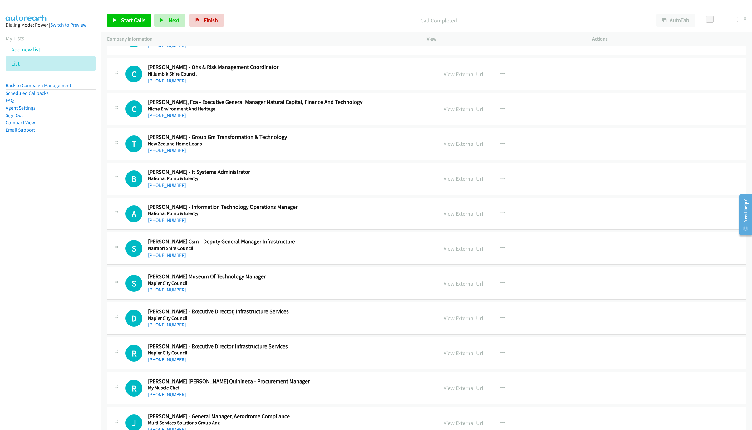
drag, startPoint x: 159, startPoint y: 208, endPoint x: 747, endPoint y: 382, distance: 613.4
click at [159, 188] on link "[PHONE_NUMBER]" at bounding box center [167, 185] width 38 height 6
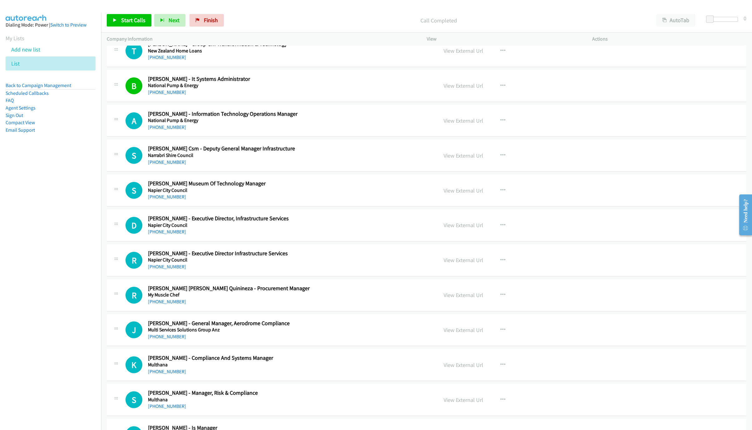
scroll to position [5336, 0]
click at [159, 123] on h5 "National Pump & Energy" at bounding box center [259, 120] width 223 height 6
click at [161, 129] on link "[PHONE_NUMBER]" at bounding box center [167, 127] width 38 height 6
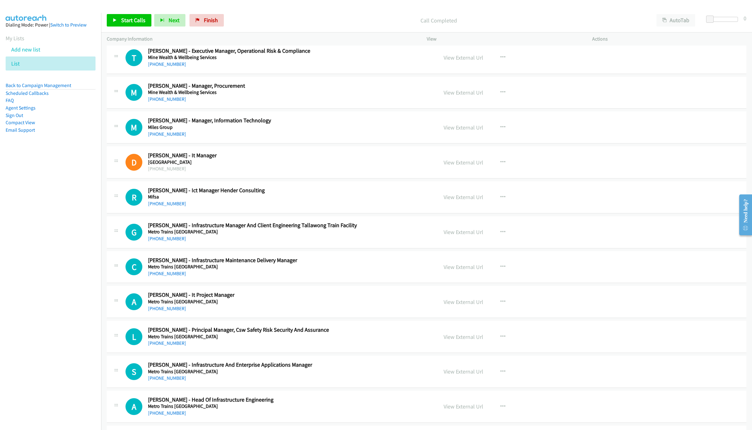
scroll to position [6132, 0]
drag, startPoint x: 169, startPoint y: 159, endPoint x: 575, endPoint y: 284, distance: 424.6
click at [169, 136] on link "[PHONE_NUMBER]" at bounding box center [167, 133] width 38 height 6
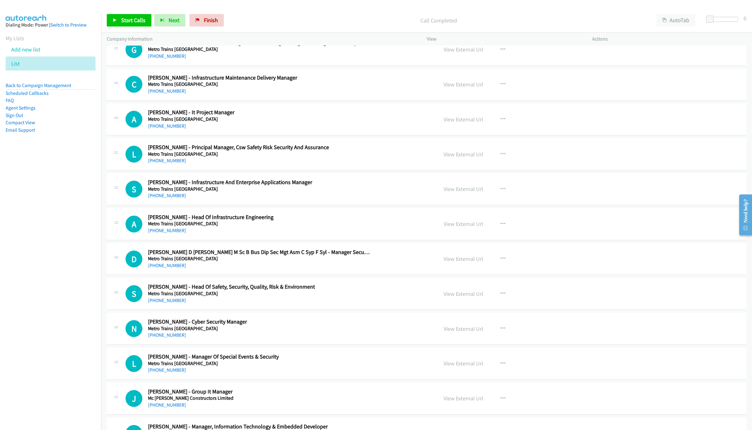
scroll to position [6319, 0]
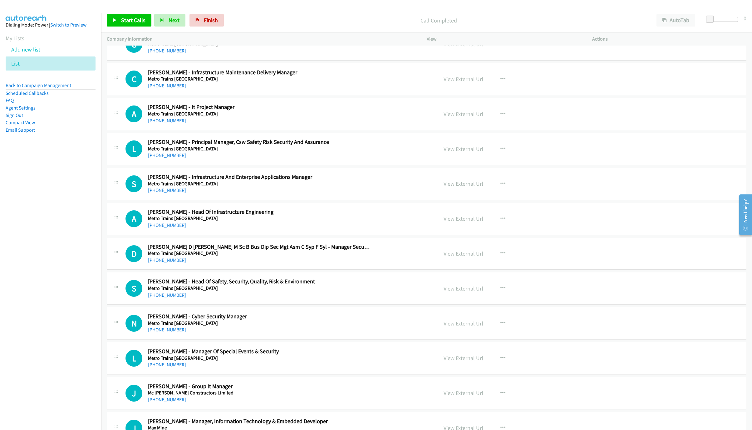
click at [160, 117] on h5 "Metro Trains [GEOGRAPHIC_DATA]" at bounding box center [259, 114] width 223 height 6
click at [158, 125] on div "[PHONE_NUMBER]" at bounding box center [259, 120] width 223 height 7
click at [157, 124] on link "[PHONE_NUMBER]" at bounding box center [167, 121] width 38 height 6
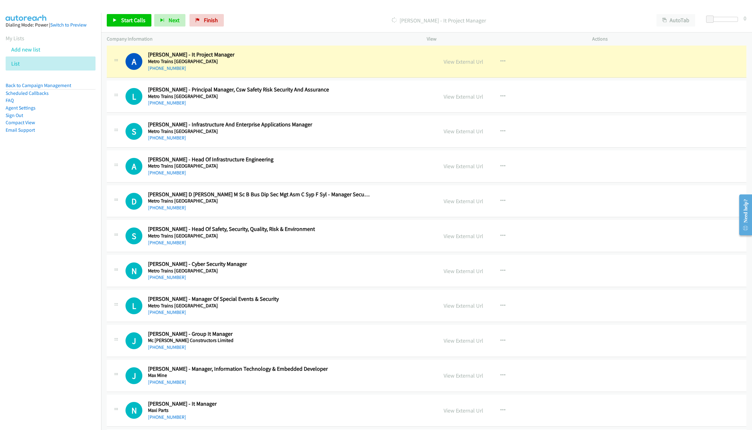
scroll to position [6366, 0]
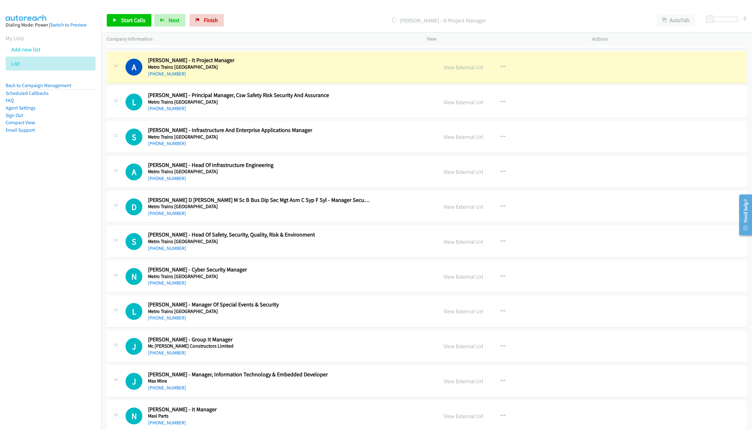
drag, startPoint x: 168, startPoint y: 308, endPoint x: 173, endPoint y: 313, distance: 7.5
click at [168, 280] on h5 "Metro Trains [GEOGRAPHIC_DATA]" at bounding box center [259, 276] width 223 height 6
click at [173, 286] on link "[PHONE_NUMBER]" at bounding box center [167, 283] width 38 height 6
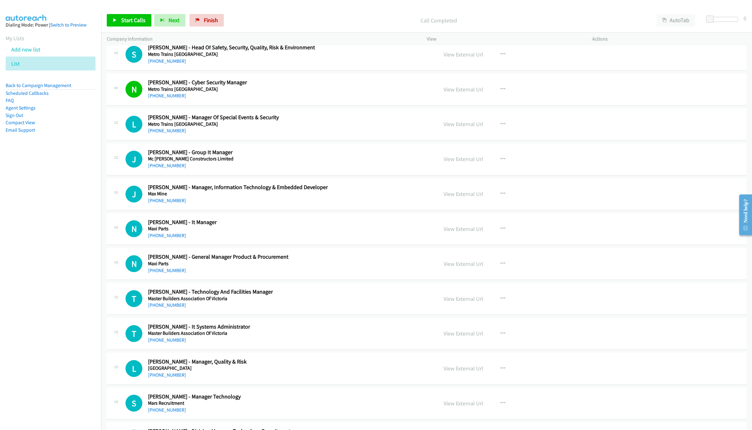
scroll to position [6600, 0]
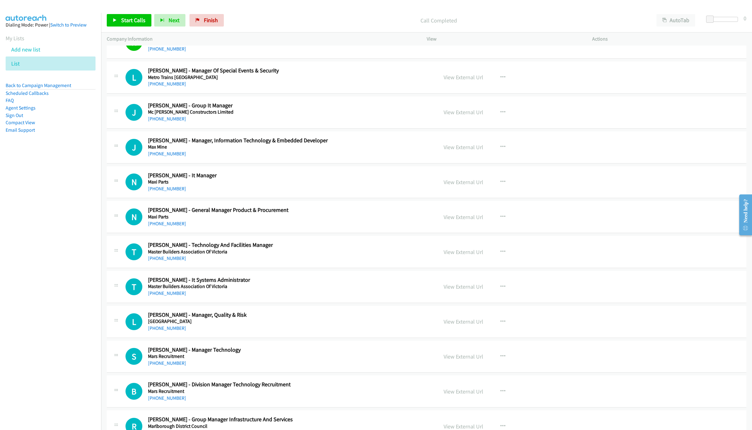
drag, startPoint x: 162, startPoint y: 145, endPoint x: 706, endPoint y: 370, distance: 588.3
click at [162, 122] on link "[PHONE_NUMBER]" at bounding box center [167, 119] width 38 height 6
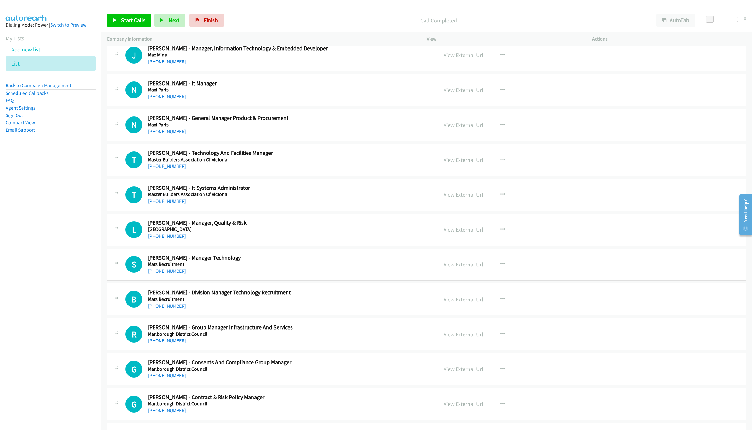
scroll to position [6693, 0]
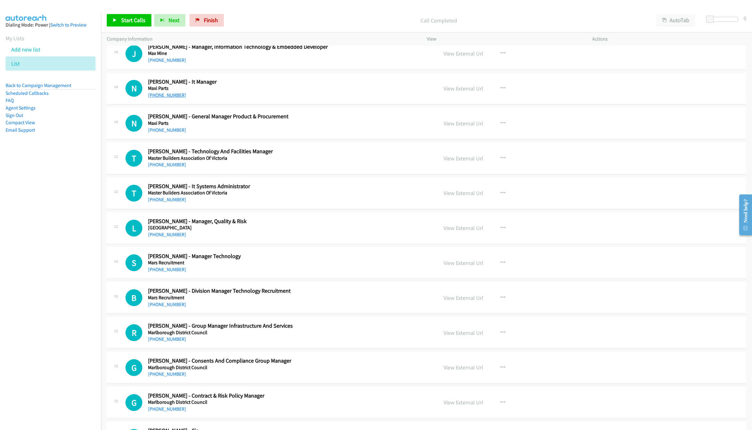
click at [166, 98] on link "[PHONE_NUMBER]" at bounding box center [167, 95] width 38 height 6
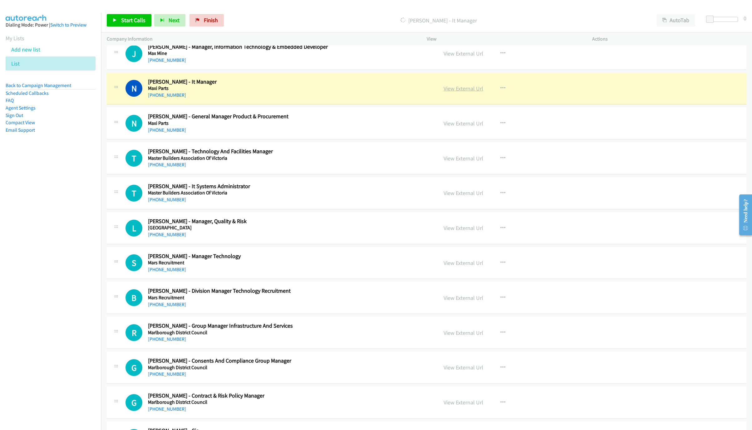
click at [455, 99] on div "View External Url View External Url Schedule/Manage Callback Start Calls Here R…" at bounding box center [523, 88] width 171 height 21
click at [456, 92] on link "View External Url" at bounding box center [463, 88] width 40 height 7
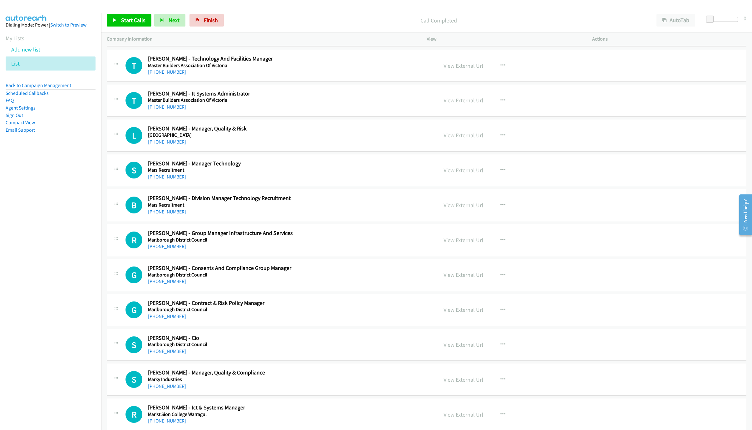
scroll to position [6787, 0]
click at [161, 109] on link "[PHONE_NUMBER]" at bounding box center [167, 106] width 38 height 6
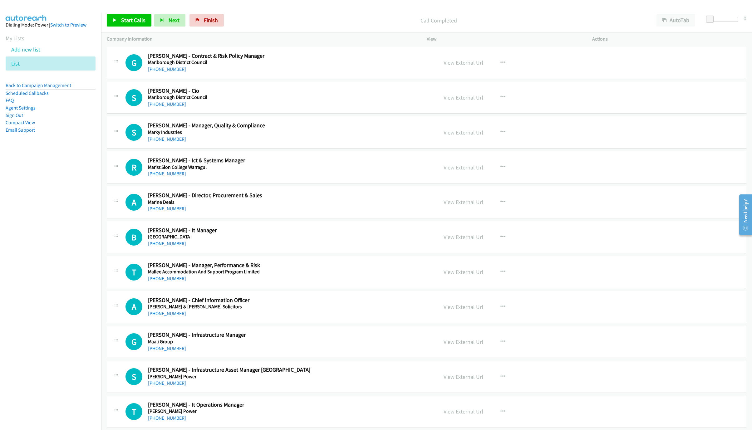
scroll to position [7068, 0]
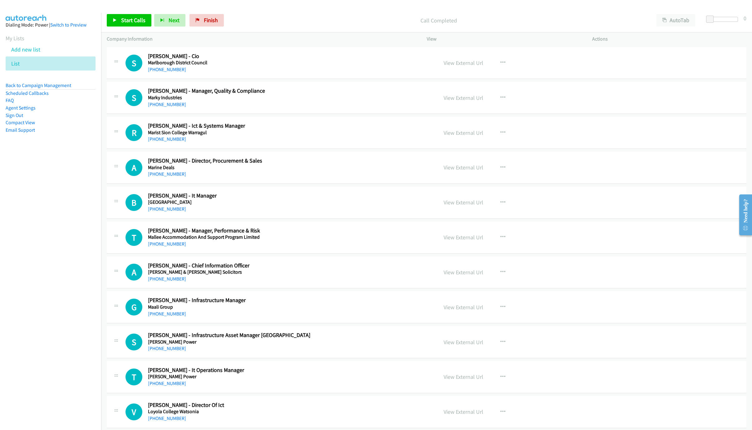
click at [164, 143] on div "[PHONE_NUMBER]" at bounding box center [259, 138] width 223 height 7
click at [165, 142] on link "[PHONE_NUMBER]" at bounding box center [167, 139] width 38 height 6
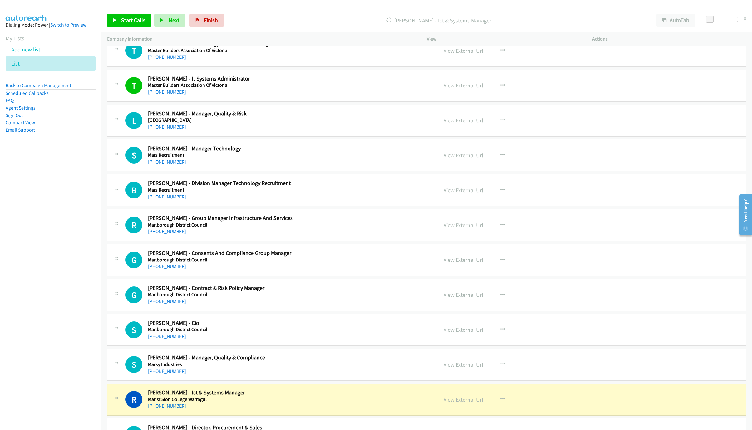
scroll to position [6740, 0]
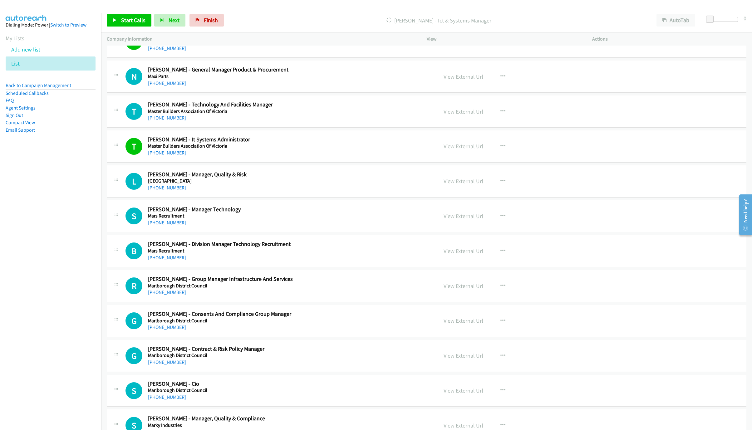
click at [461, 45] on link "View External Url" at bounding box center [463, 41] width 40 height 7
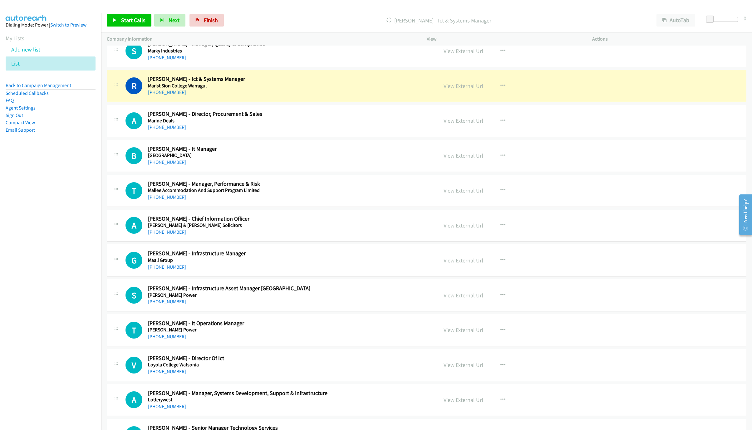
scroll to position [7161, 0]
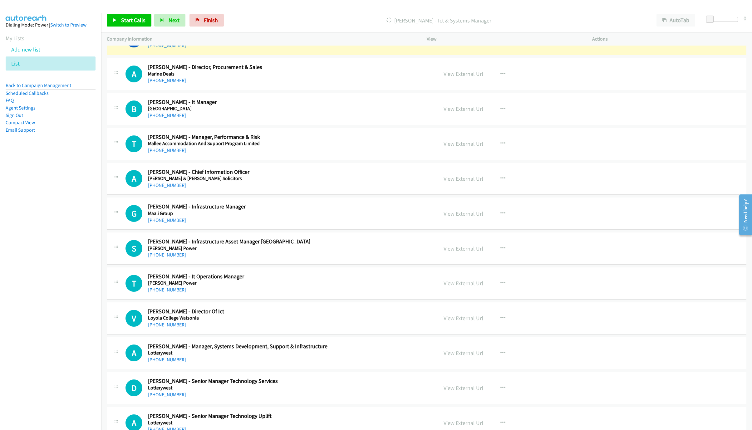
click at [447, 43] on link "View External Url" at bounding box center [463, 39] width 40 height 7
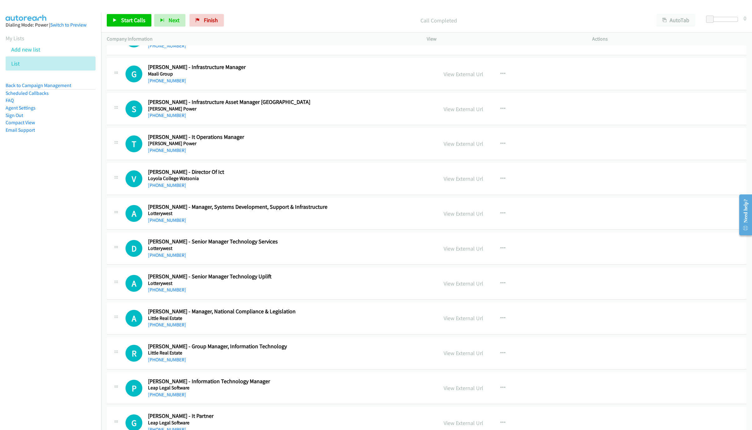
scroll to position [7302, 0]
click at [169, 187] on link "[PHONE_NUMBER]" at bounding box center [167, 184] width 38 height 6
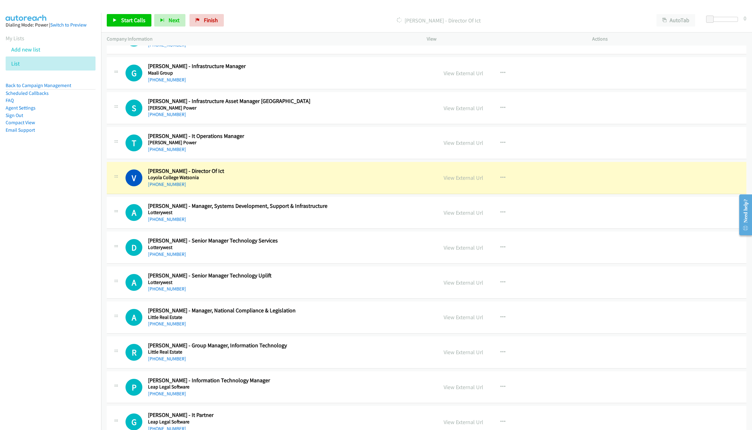
scroll to position [7442, 0]
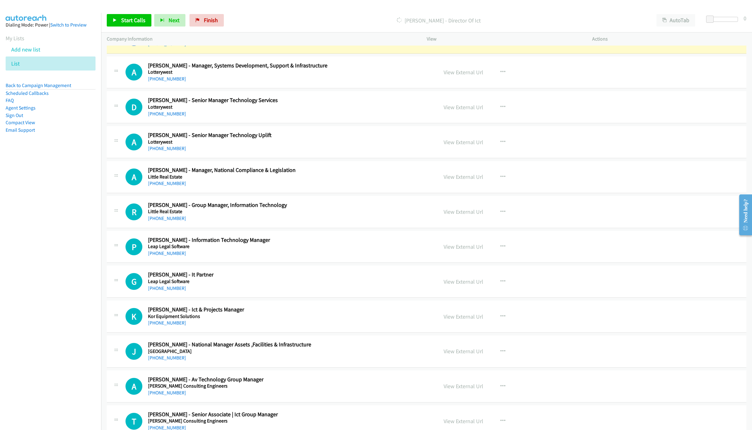
click at [461, 41] on link "View External Url" at bounding box center [463, 37] width 40 height 7
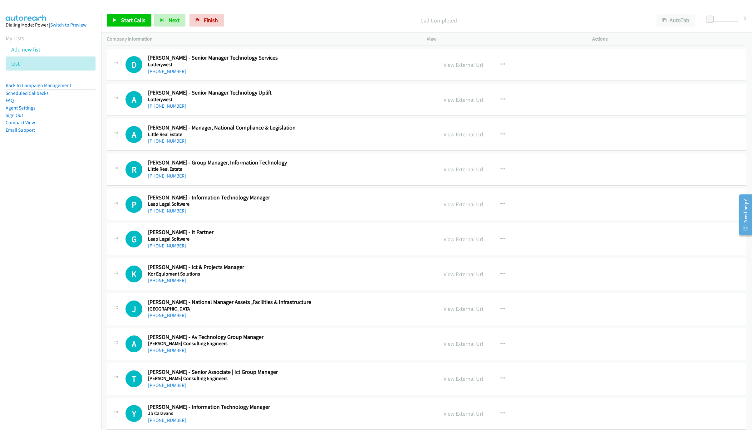
scroll to position [7489, 0]
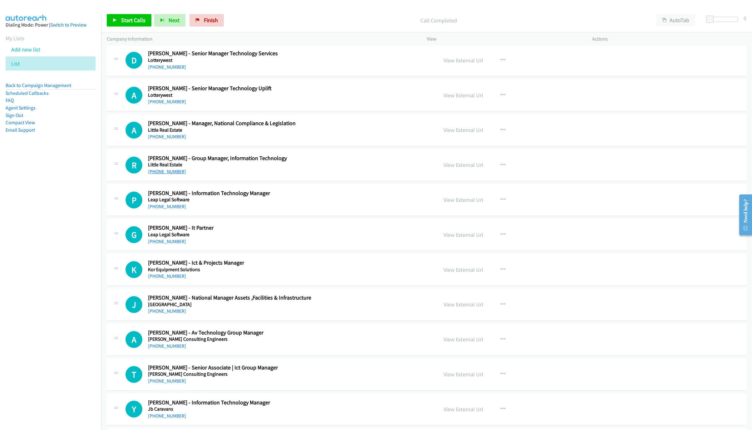
click at [161, 174] on link "[PHONE_NUMBER]" at bounding box center [167, 172] width 38 height 6
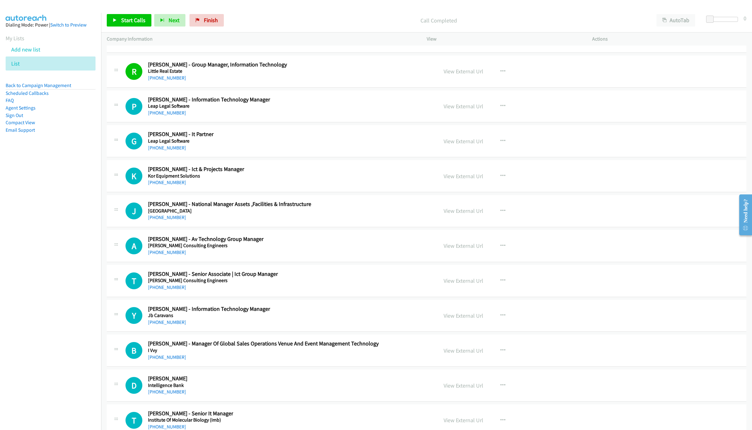
click at [166, 116] on link "[PHONE_NUMBER]" at bounding box center [167, 113] width 38 height 6
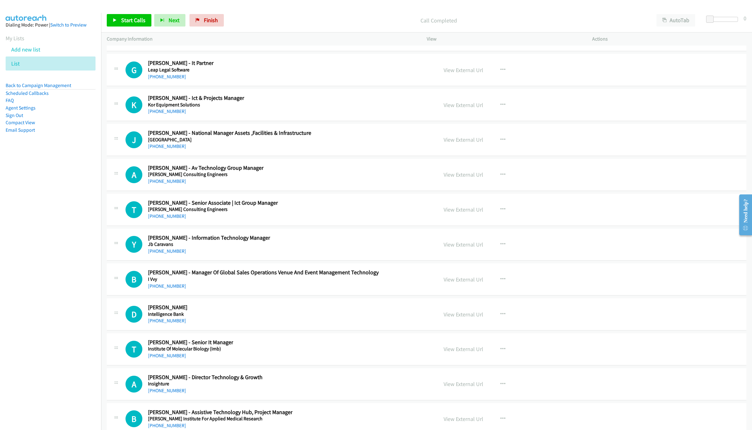
scroll to position [7676, 0]
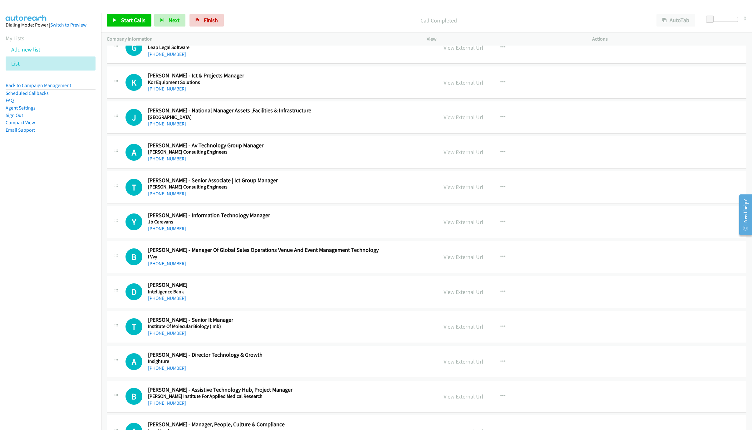
click at [162, 92] on link "[PHONE_NUMBER]" at bounding box center [167, 89] width 38 height 6
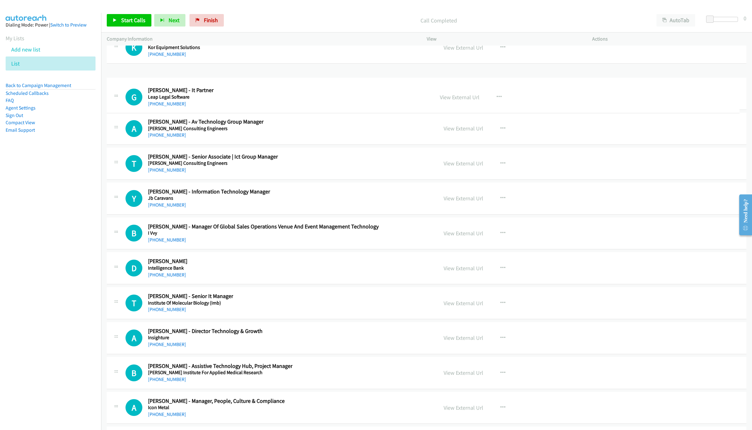
drag, startPoint x: 166, startPoint y: 88, endPoint x: 185, endPoint y: 100, distance: 22.3
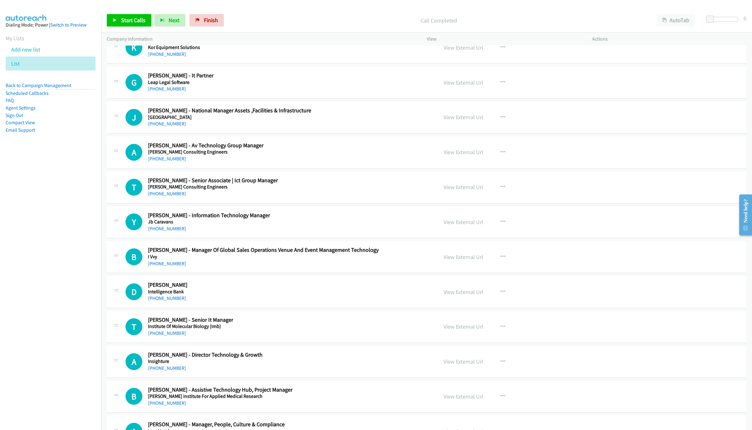
click at [168, 64] on div "K Callback Scheduled Kurt Benjamin - Ict & Projects Manager Kor Equipment Solut…" at bounding box center [426, 48] width 639 height 32
click at [168, 57] on link "[PHONE_NUMBER]" at bounding box center [167, 54] width 38 height 6
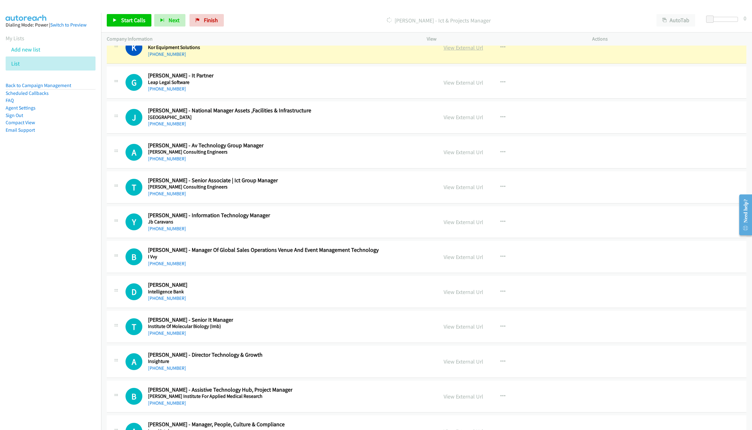
click at [457, 51] on link "View External Url" at bounding box center [463, 47] width 40 height 7
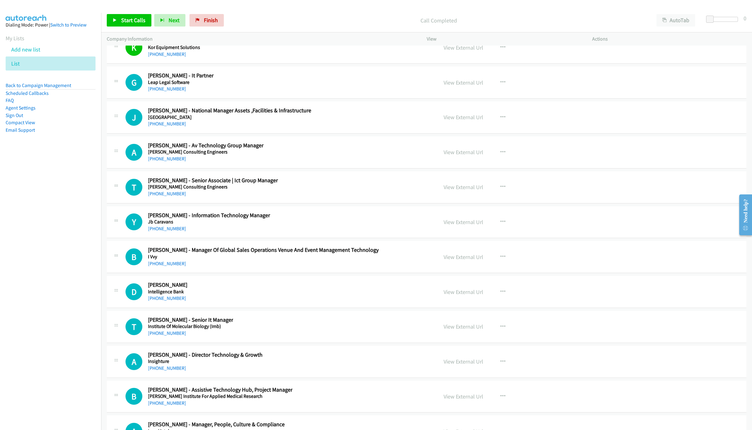
click at [169, 238] on div "Y Callback Scheduled Yong Cheng - Information Technology Manager Jb Caravans Au…" at bounding box center [426, 222] width 639 height 32
click at [161, 232] on link "[PHONE_NUMBER]" at bounding box center [167, 229] width 38 height 6
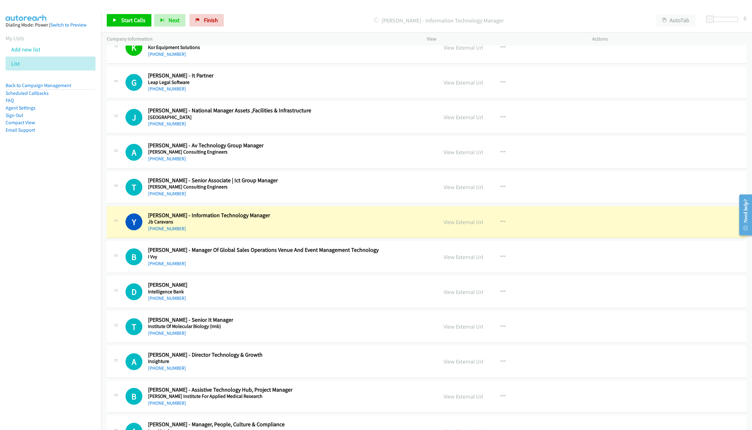
drag, startPoint x: 371, startPoint y: 260, endPoint x: 379, endPoint y: 261, distance: 8.6
click at [371, 232] on div "[PHONE_NUMBER]" at bounding box center [259, 228] width 223 height 7
click at [462, 226] on link "View External Url" at bounding box center [463, 221] width 40 height 7
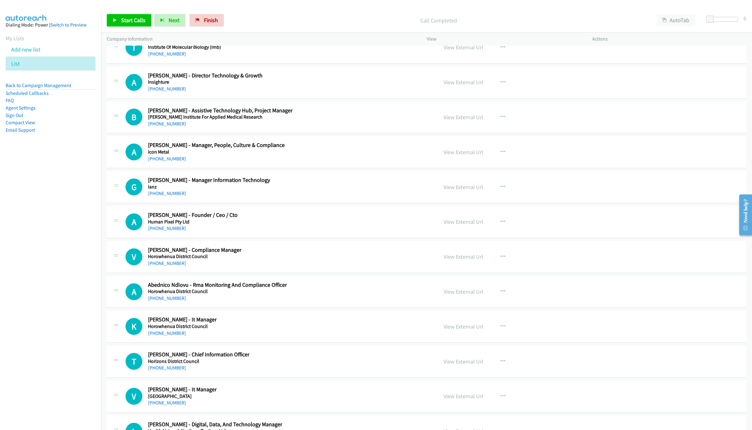
scroll to position [7957, 0]
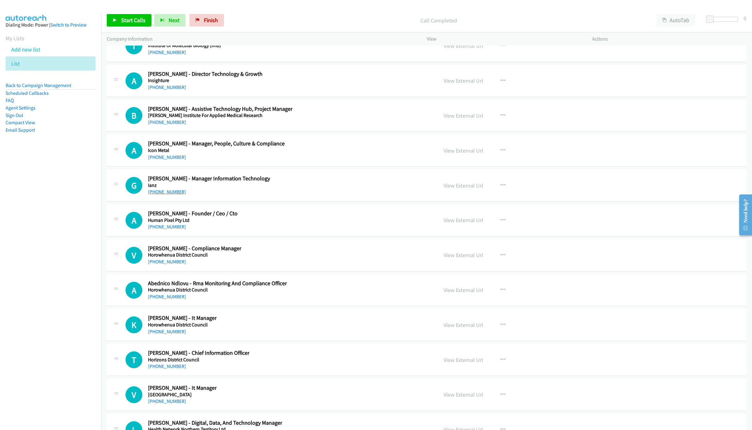
click at [159, 195] on link "[PHONE_NUMBER]" at bounding box center [167, 192] width 38 height 6
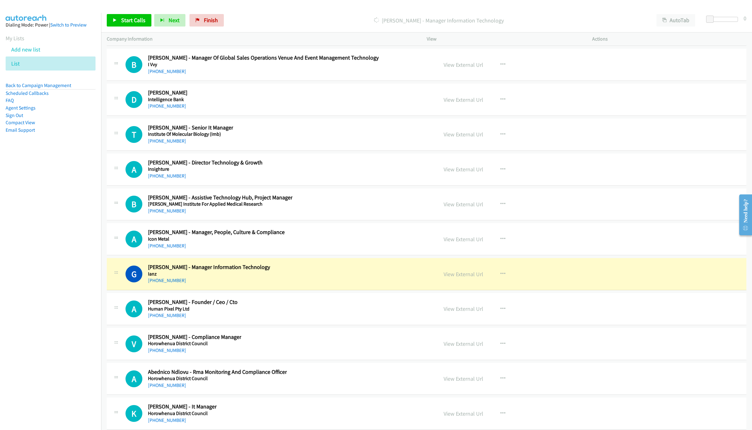
scroll to position [7864, 0]
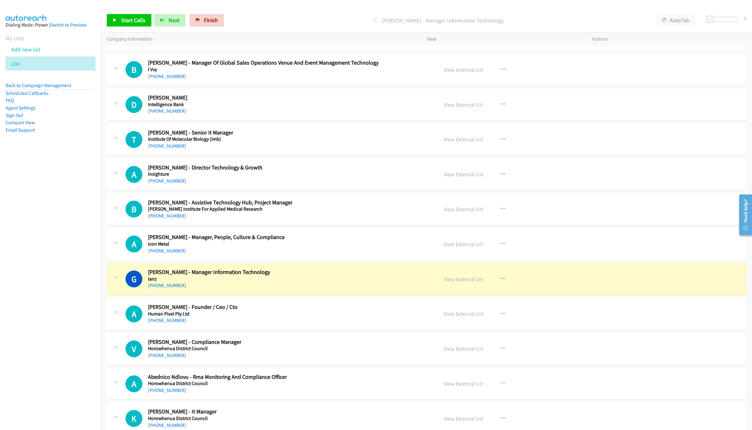
click at [467, 38] on link "View External Url" at bounding box center [463, 34] width 40 height 7
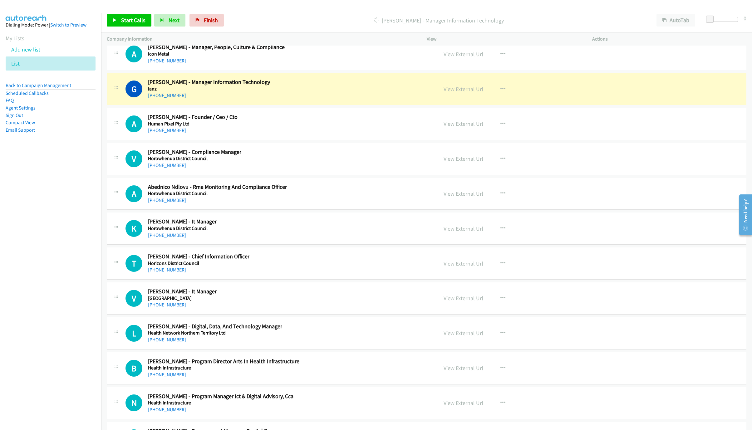
scroll to position [8098, 0]
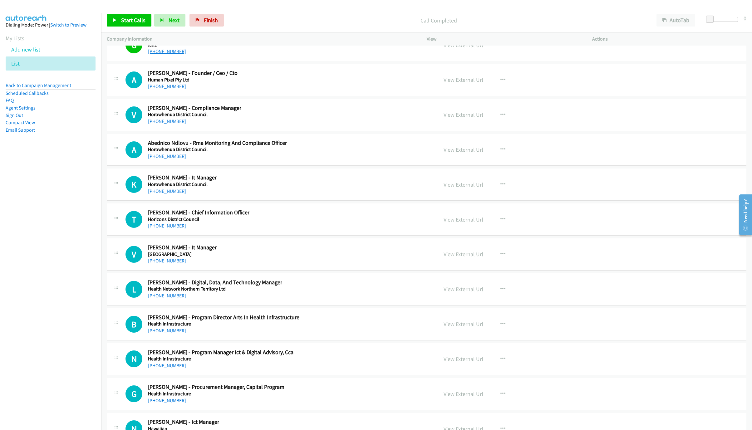
click at [158, 54] on link "[PHONE_NUMBER]" at bounding box center [167, 51] width 38 height 6
click at [158, 194] on link "[PHONE_NUMBER]" at bounding box center [167, 191] width 38 height 6
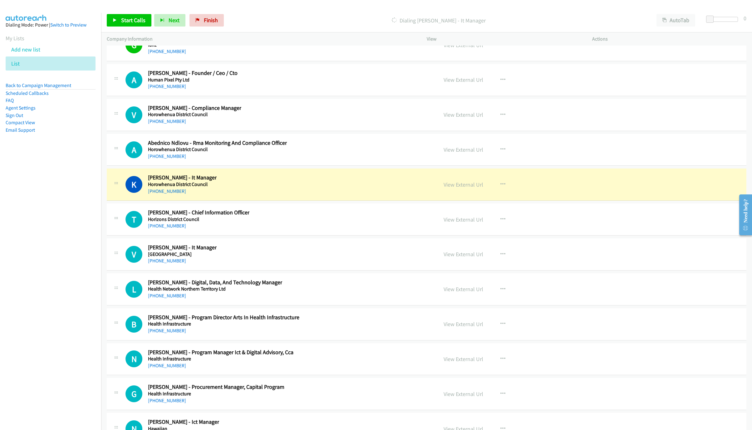
click at [385, 195] on div "K Callback Scheduled Katherine T - It Manager Horowhenua District Council Pacif…" at bounding box center [278, 184] width 307 height 21
click at [456, 189] on div "View External Url" at bounding box center [463, 184] width 40 height 8
click at [460, 188] on link "View External Url" at bounding box center [463, 184] width 40 height 7
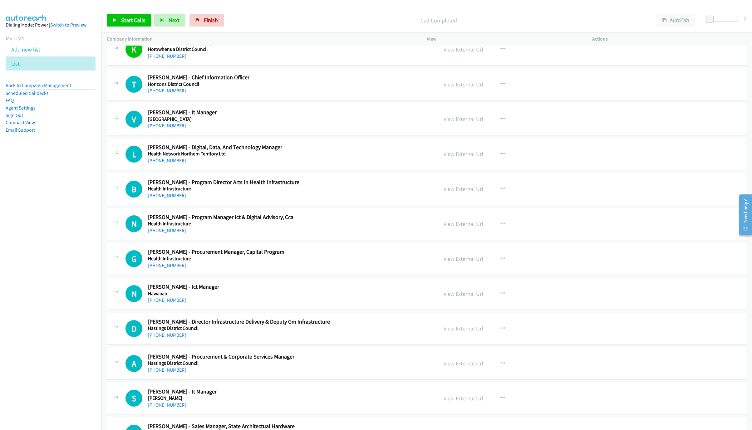
scroll to position [8238, 0]
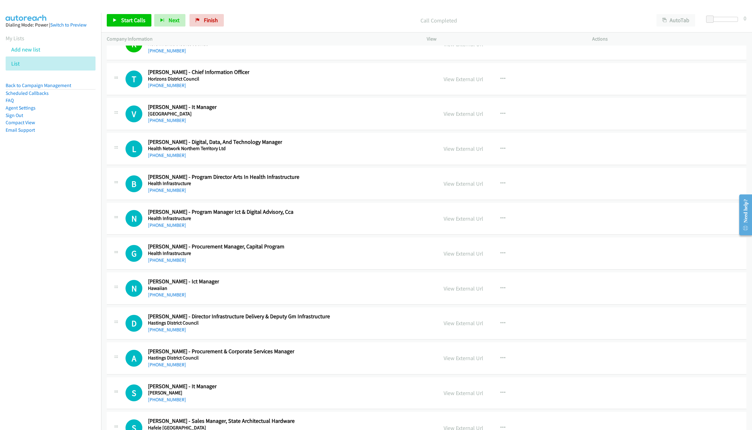
click at [164, 124] on div "[PHONE_NUMBER]" at bounding box center [182, 120] width 69 height 7
click at [172, 123] on link "[PHONE_NUMBER]" at bounding box center [167, 120] width 38 height 6
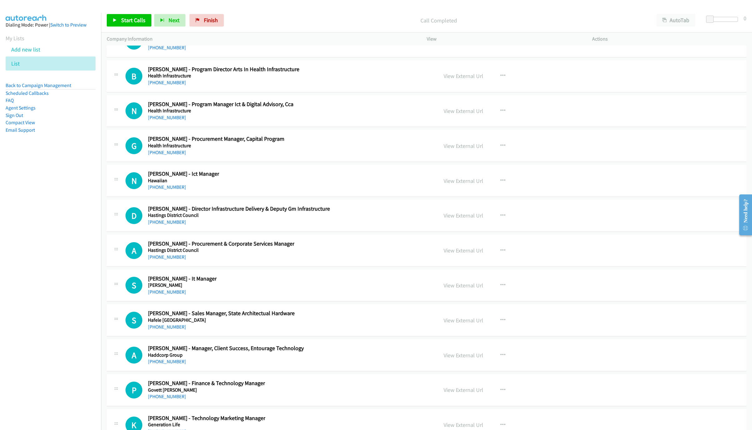
scroll to position [8378, 0]
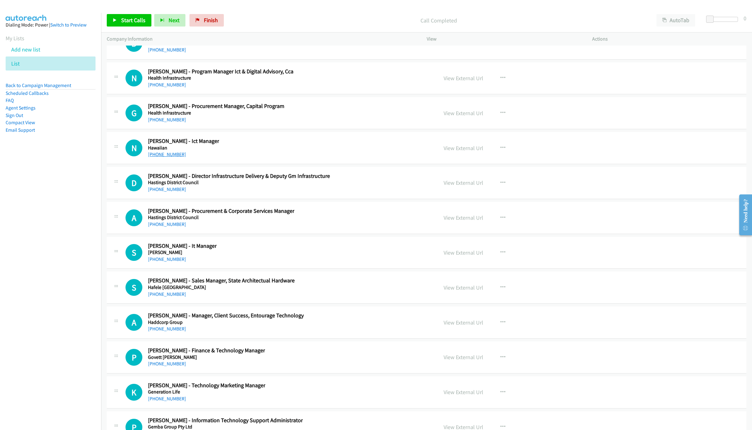
click at [155, 157] on link "[PHONE_NUMBER]" at bounding box center [167, 154] width 38 height 6
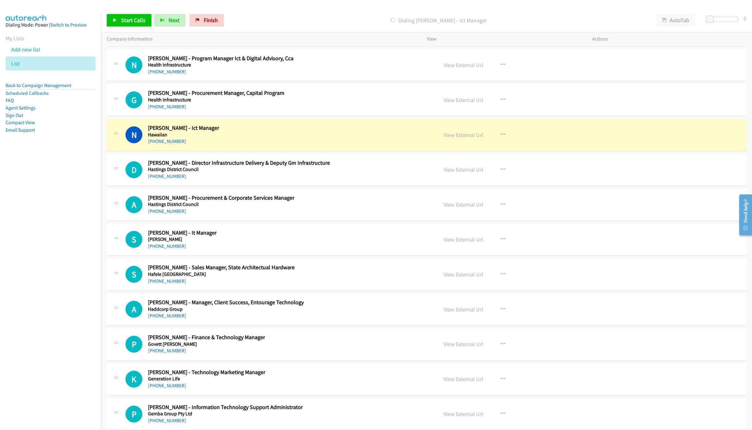
scroll to position [8425, 0]
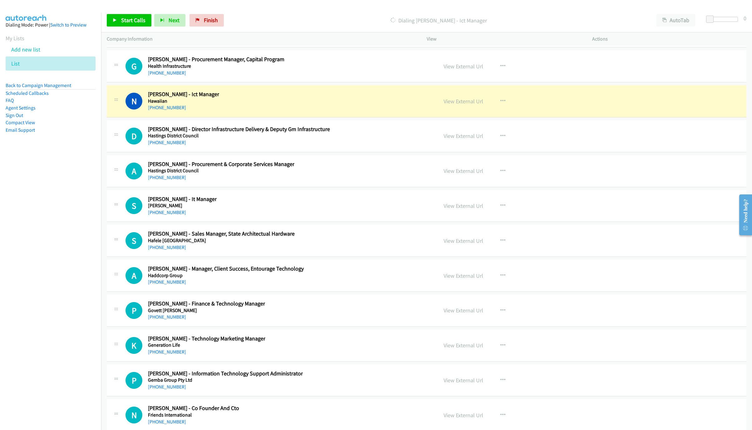
drag, startPoint x: 403, startPoint y: 132, endPoint x: 434, endPoint y: 131, distance: 30.3
click at [403, 111] on div "N Callback Scheduled Nathan Ellis - Ict Manager Hawaiian Australia/Perth +61 8 …" at bounding box center [278, 101] width 307 height 21
click at [448, 105] on link "View External Url" at bounding box center [463, 101] width 40 height 7
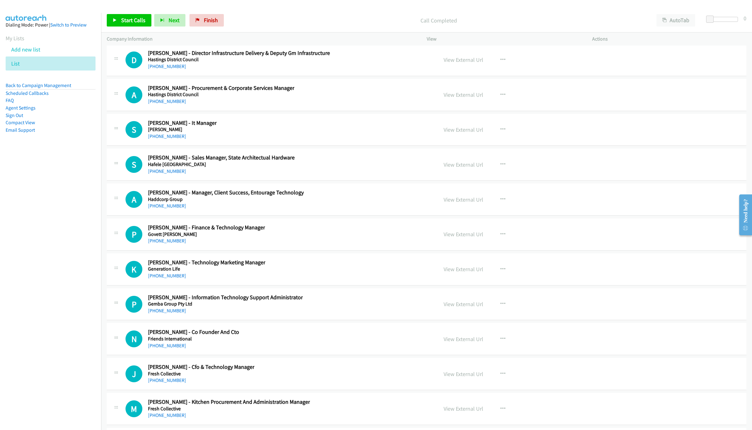
scroll to position [8519, 0]
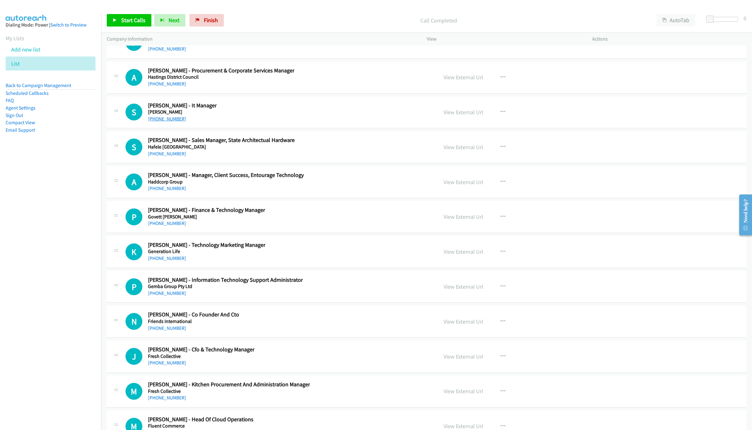
click at [155, 122] on link "[PHONE_NUMBER]" at bounding box center [167, 119] width 38 height 6
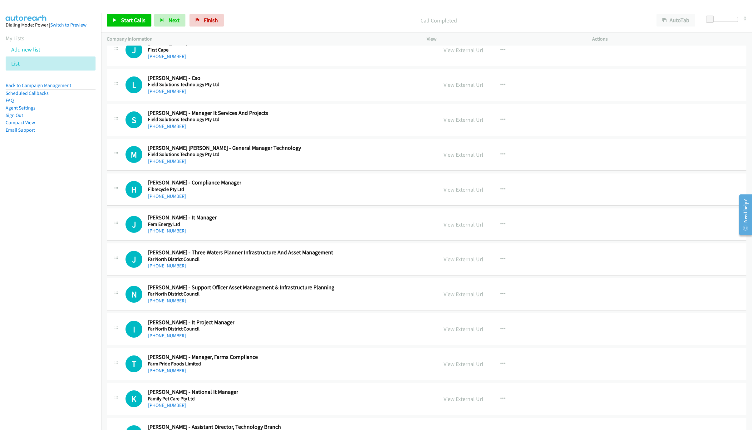
scroll to position [9081, 0]
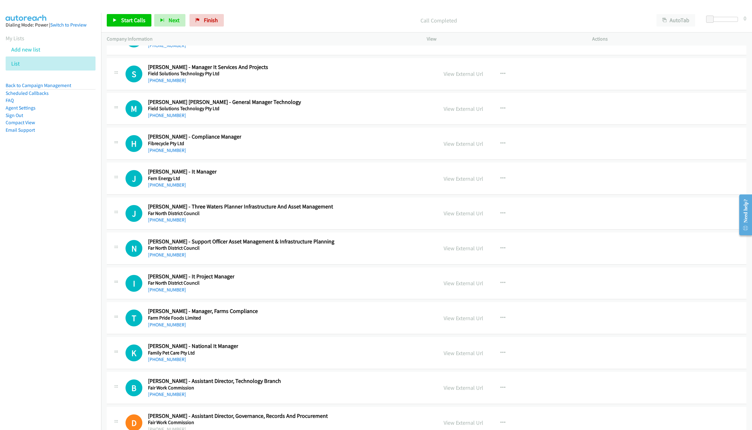
click at [164, 189] on div "[PHONE_NUMBER]" at bounding box center [182, 184] width 69 height 7
click at [161, 188] on link "[PHONE_NUMBER]" at bounding box center [167, 185] width 38 height 6
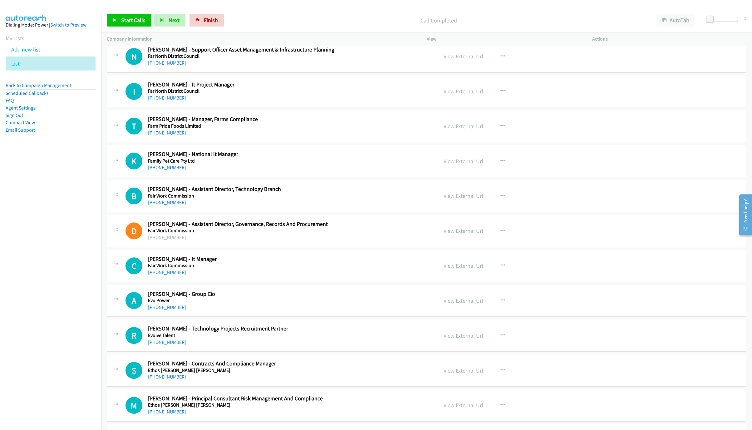
scroll to position [9315, 0]
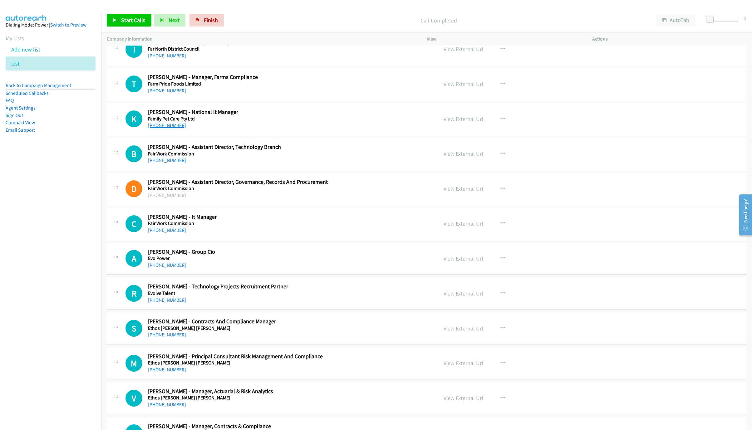
click at [165, 128] on link "[PHONE_NUMBER]" at bounding box center [167, 125] width 38 height 6
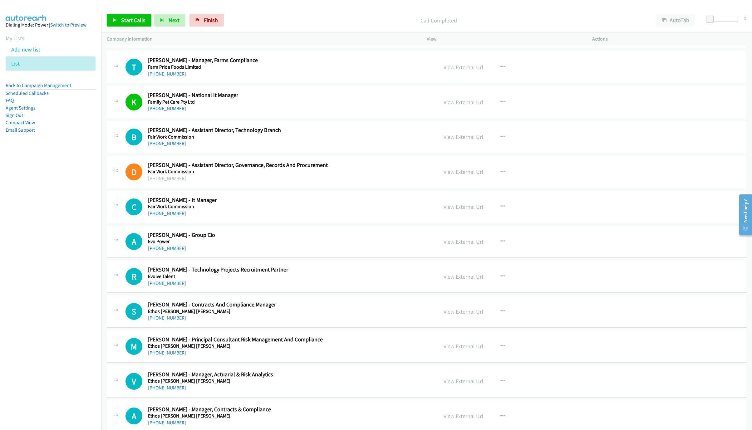
scroll to position [9408, 0]
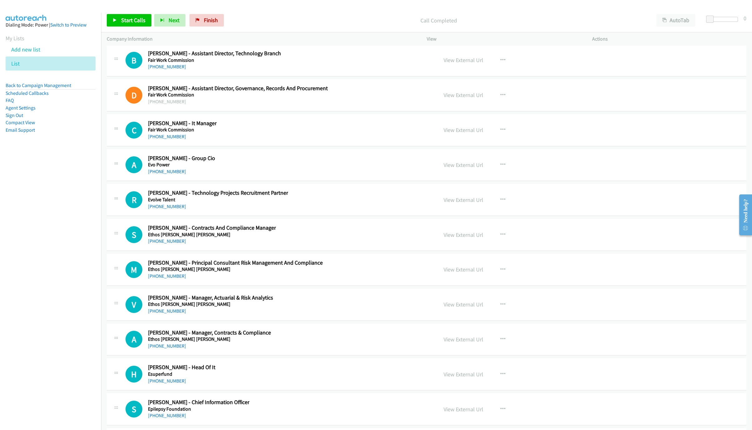
drag, startPoint x: 158, startPoint y: 178, endPoint x: 683, endPoint y: 291, distance: 537.7
click at [158, 139] on link "[PHONE_NUMBER]" at bounding box center [167, 137] width 38 height 6
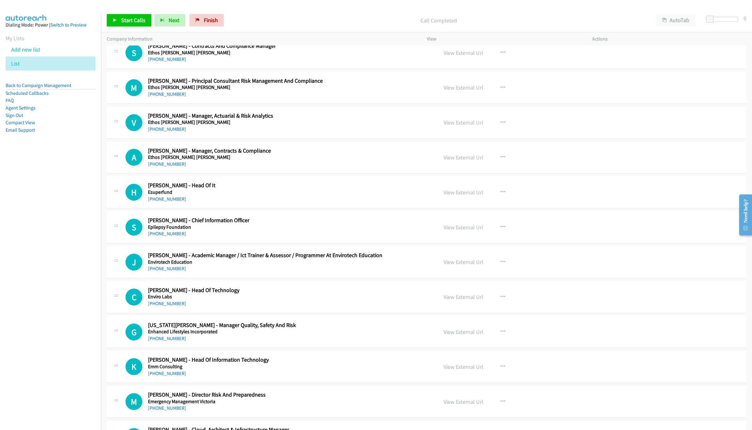
scroll to position [9595, 0]
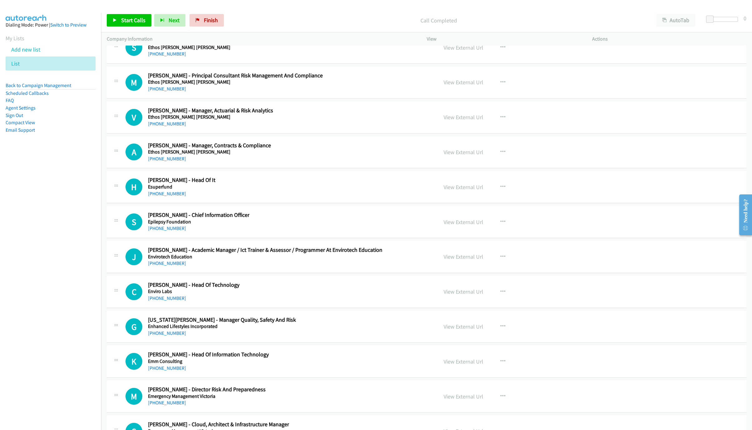
drag, startPoint x: 166, startPoint y: 237, endPoint x: 587, endPoint y: 308, distance: 427.2
click at [166, 197] on link "[PHONE_NUMBER]" at bounding box center [167, 194] width 38 height 6
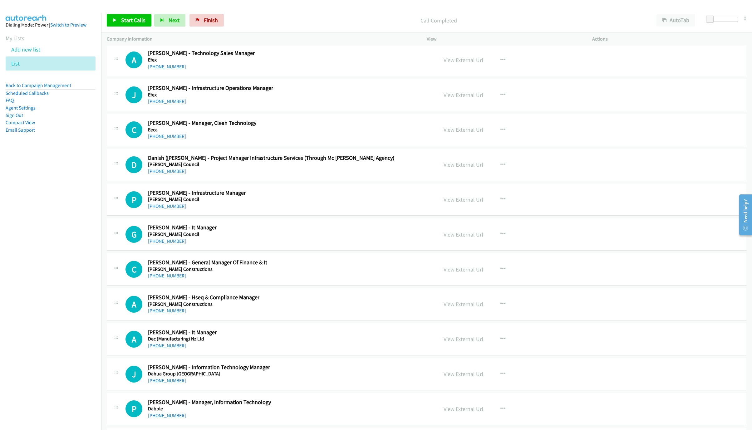
scroll to position [10298, 0]
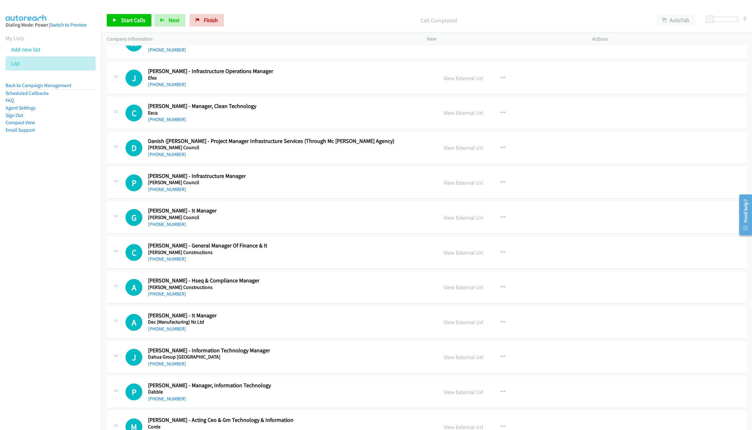
click at [158, 227] on link "[PHONE_NUMBER]" at bounding box center [167, 224] width 38 height 6
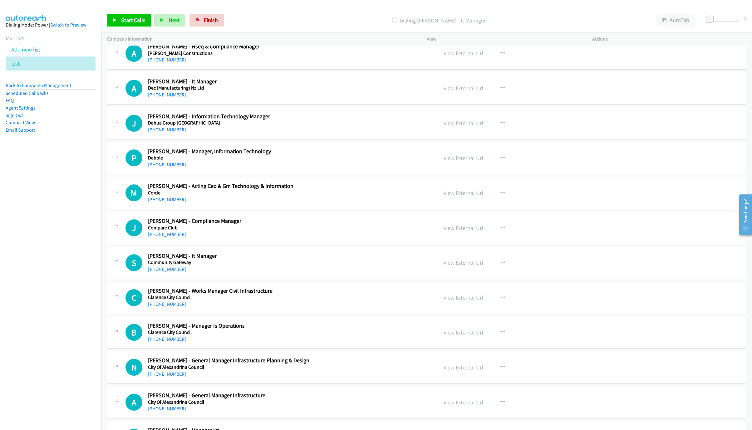
scroll to position [10438, 0]
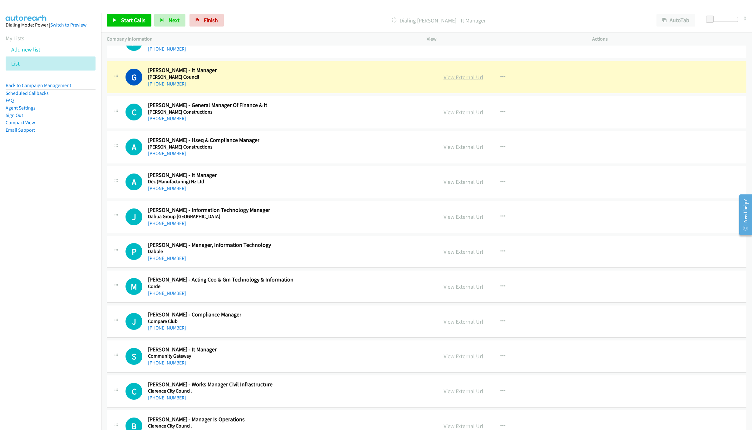
click at [456, 81] on link "View External Url" at bounding box center [463, 77] width 40 height 7
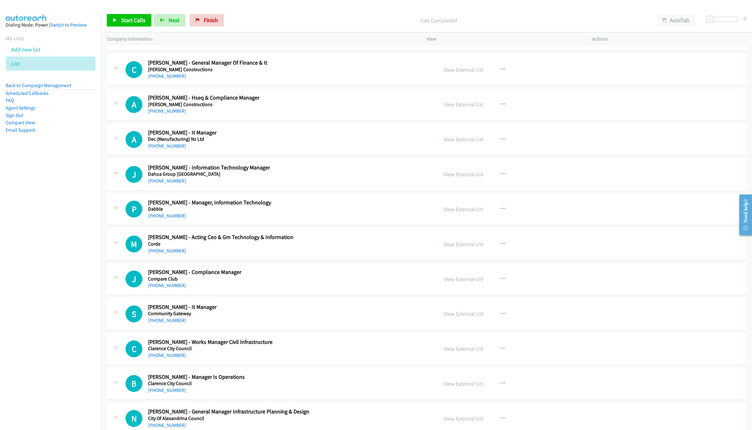
scroll to position [10485, 0]
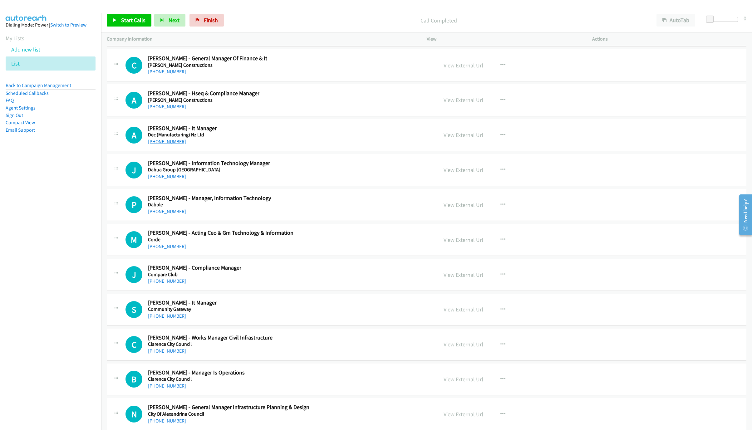
click at [163, 144] on link "[PHONE_NUMBER]" at bounding box center [167, 142] width 38 height 6
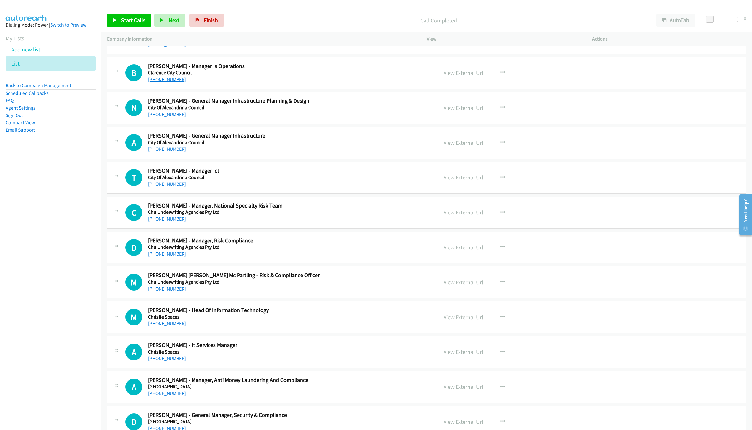
scroll to position [10812, 0]
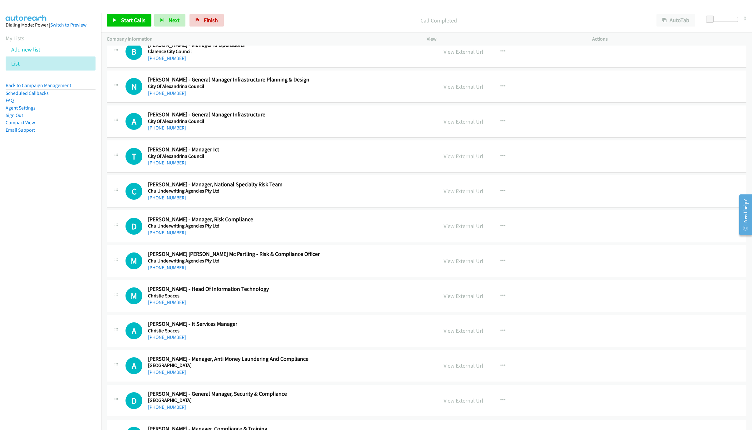
click at [161, 166] on link "[PHONE_NUMBER]" at bounding box center [167, 163] width 38 height 6
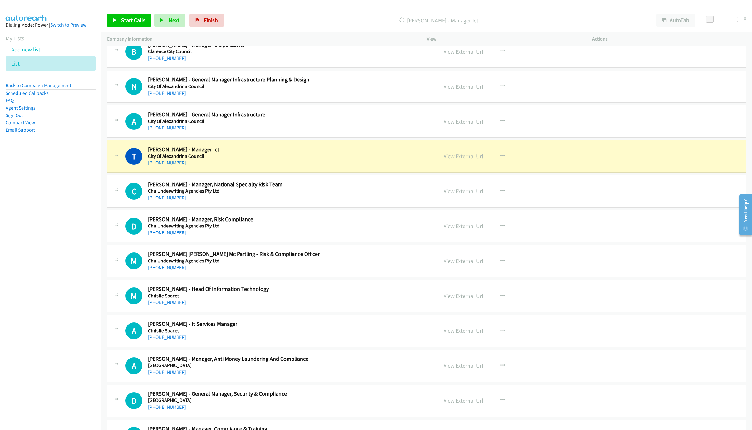
click at [438, 167] on div "View External Url View External Url Schedule/Manage Callback Start Calls Here R…" at bounding box center [523, 156] width 171 height 21
click at [453, 160] on link "View External Url" at bounding box center [463, 156] width 40 height 7
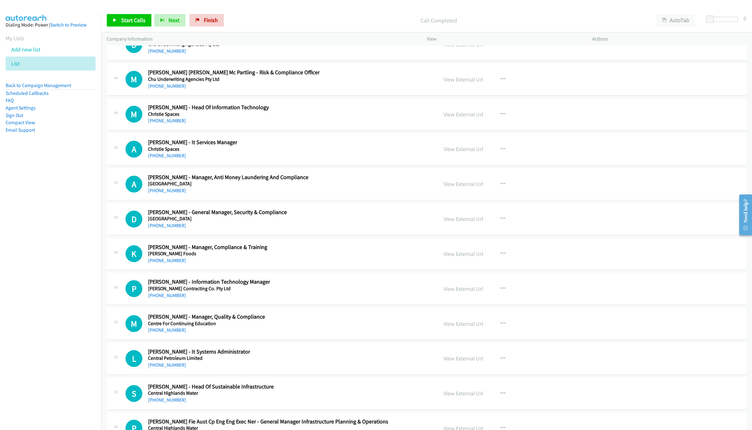
scroll to position [11000, 0]
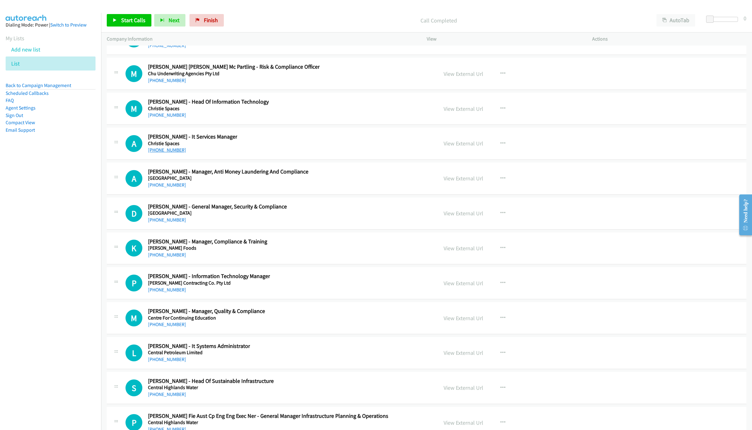
click at [162, 153] on link "[PHONE_NUMBER]" at bounding box center [167, 150] width 38 height 6
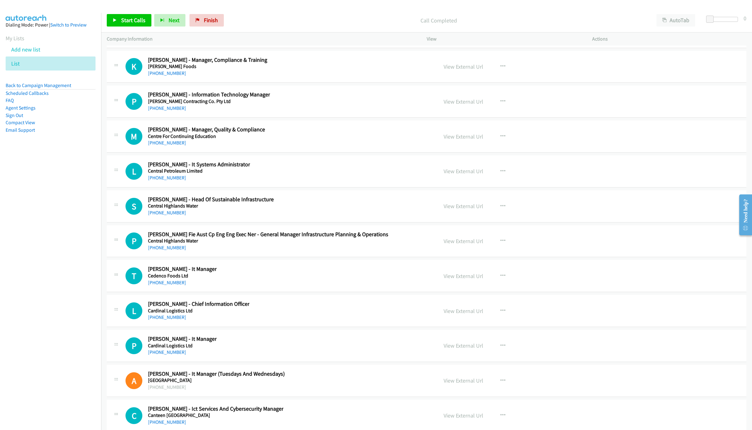
scroll to position [11187, 0]
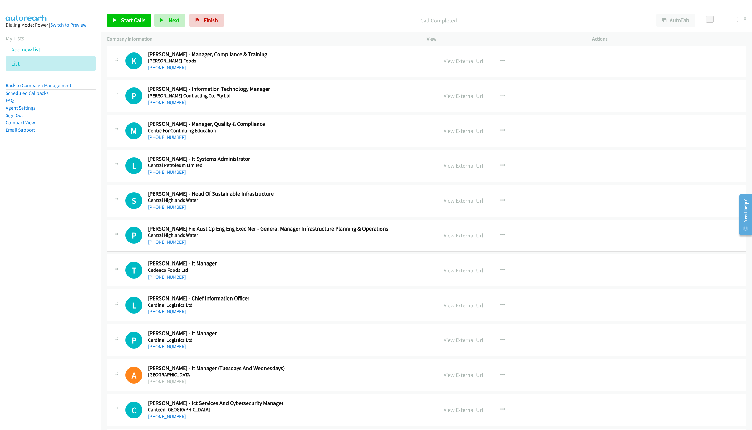
drag, startPoint x: 169, startPoint y: 152, endPoint x: 223, endPoint y: 162, distance: 55.3
click at [169, 105] on link "[PHONE_NUMBER]" at bounding box center [167, 103] width 38 height 6
click at [163, 175] on link "[PHONE_NUMBER]" at bounding box center [167, 172] width 38 height 6
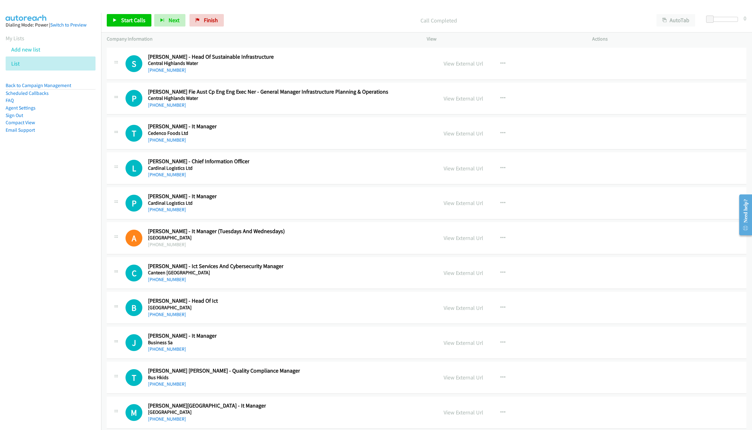
scroll to position [11327, 0]
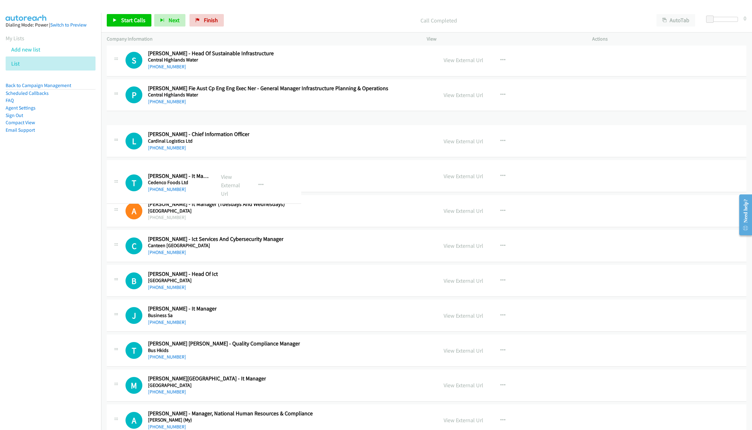
drag, startPoint x: 146, startPoint y: 190, endPoint x: 195, endPoint y: 192, distance: 49.0
drag, startPoint x: 177, startPoint y: 188, endPoint x: 168, endPoint y: 188, distance: 9.4
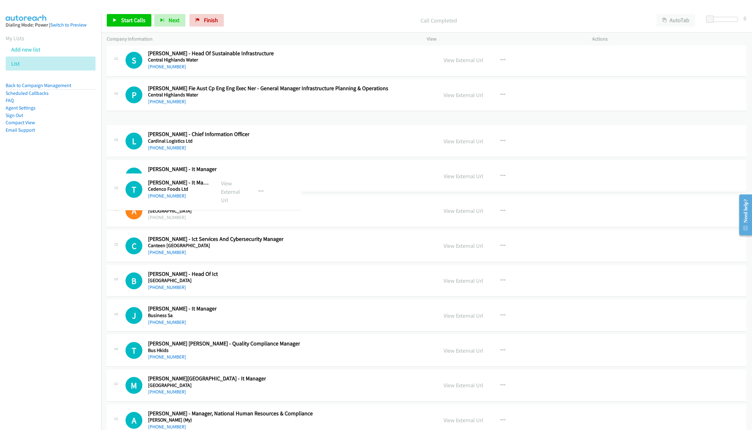
drag, startPoint x: 148, startPoint y: 174, endPoint x: 176, endPoint y: 183, distance: 29.0
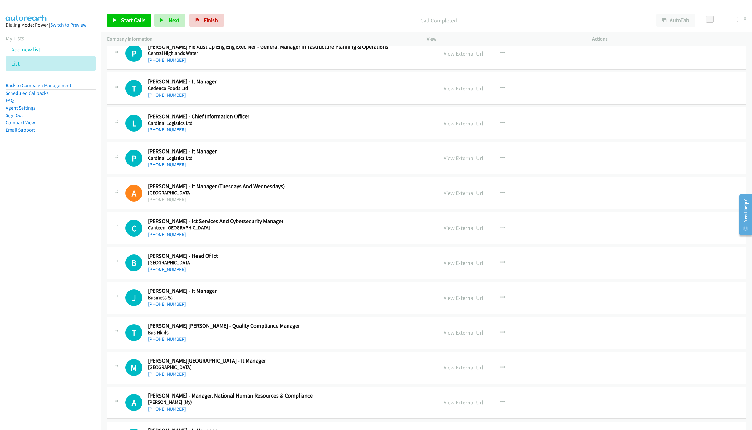
scroll to position [11374, 0]
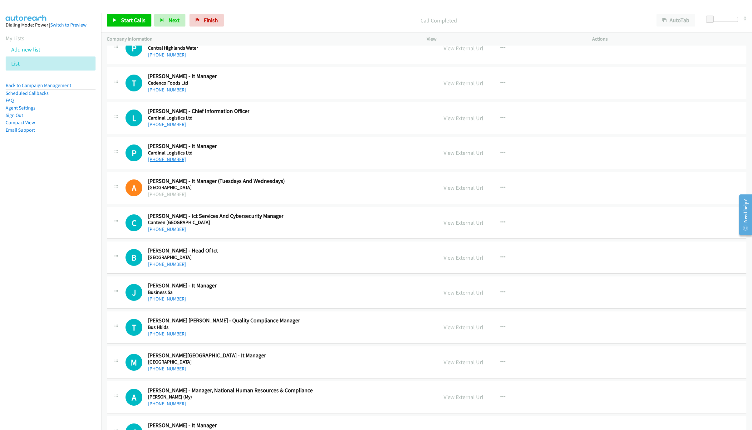
click at [170, 162] on link "[PHONE_NUMBER]" at bounding box center [167, 159] width 38 height 6
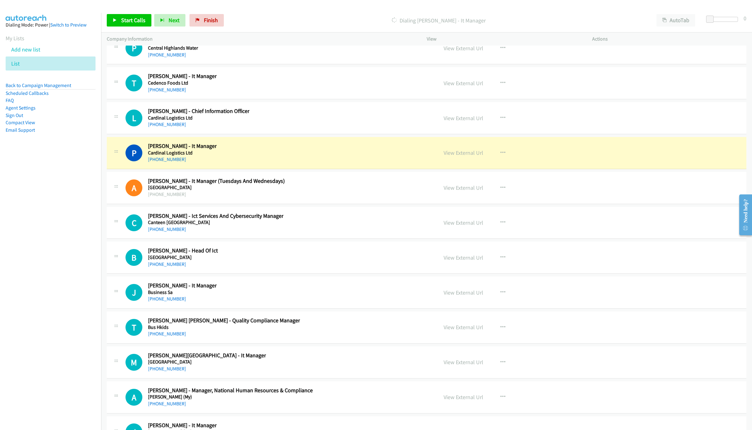
drag, startPoint x: 265, startPoint y: 206, endPoint x: 408, endPoint y: 207, distance: 142.9
click at [265, 163] on div "P Callback Scheduled Philip Seccombe - It Manager Cardinal Logistics Ltd Pacifi…" at bounding box center [278, 153] width 307 height 21
click at [461, 156] on link "View External Url" at bounding box center [463, 152] width 40 height 7
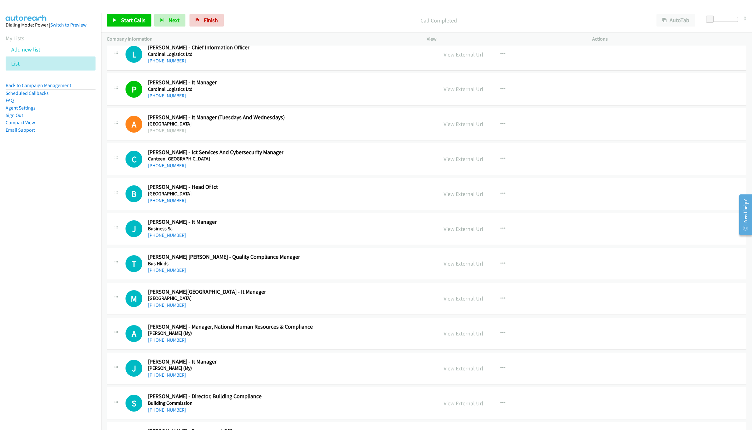
scroll to position [11515, 0]
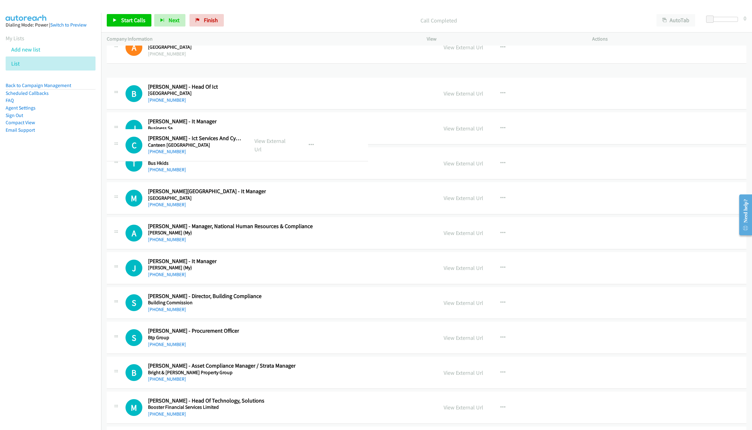
drag, startPoint x: 149, startPoint y: 128, endPoint x: 195, endPoint y: 139, distance: 47.2
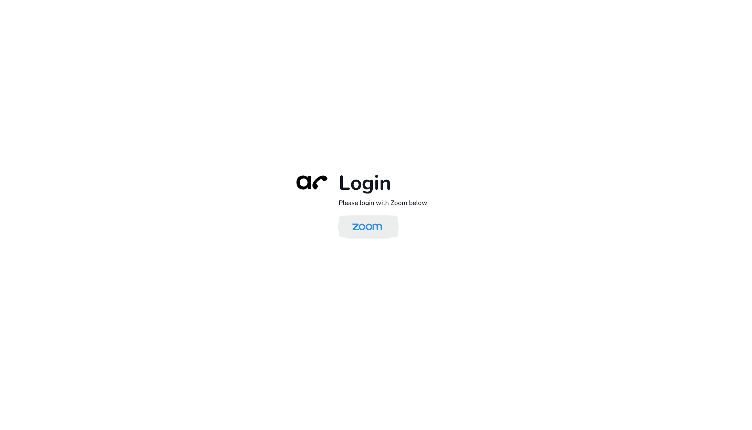
click at [359, 220] on img at bounding box center [366, 227] width 43 height 20
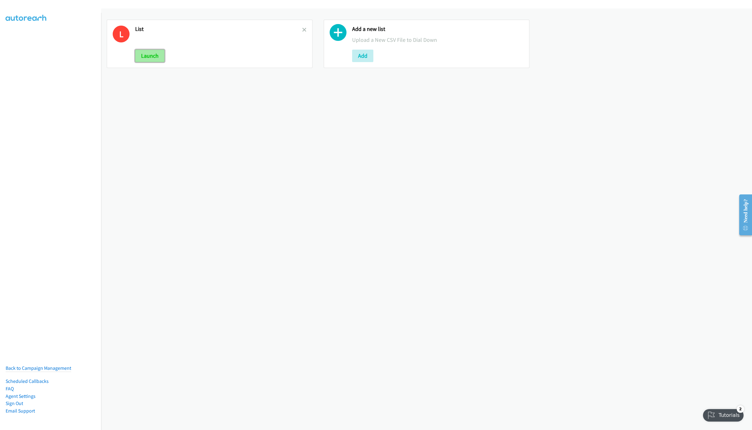
click at [145, 55] on button "Launch" at bounding box center [149, 56] width 29 height 12
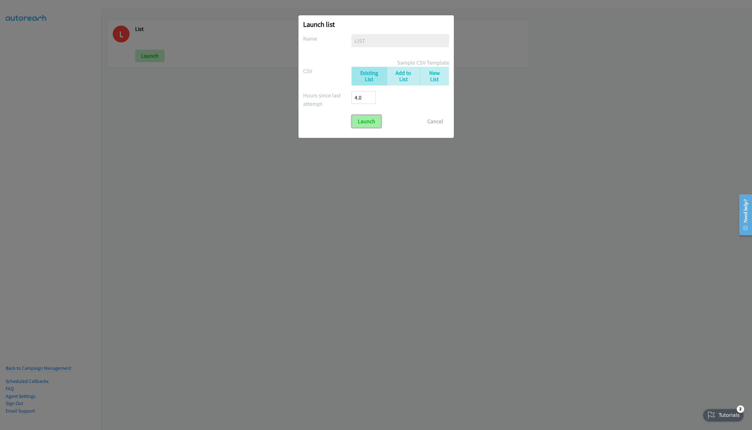
click at [371, 126] on input "Launch" at bounding box center [366, 121] width 29 height 12
